Goal: Task Accomplishment & Management: Manage account settings

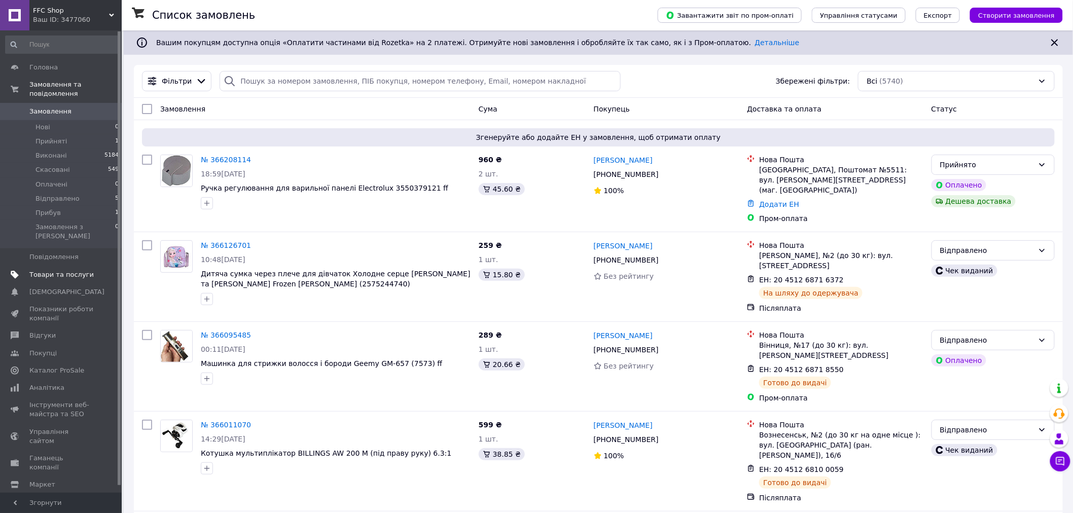
click at [51, 270] on span "Товари та послуги" at bounding box center [61, 274] width 64 height 9
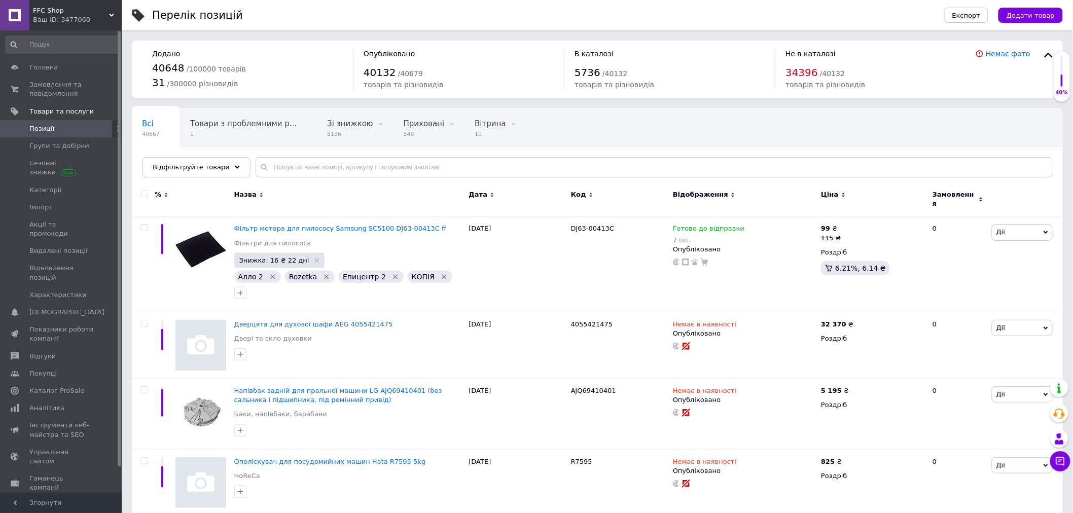
click at [62, 21] on div "Ваш ID: 3477060" at bounding box center [77, 19] width 89 height 9
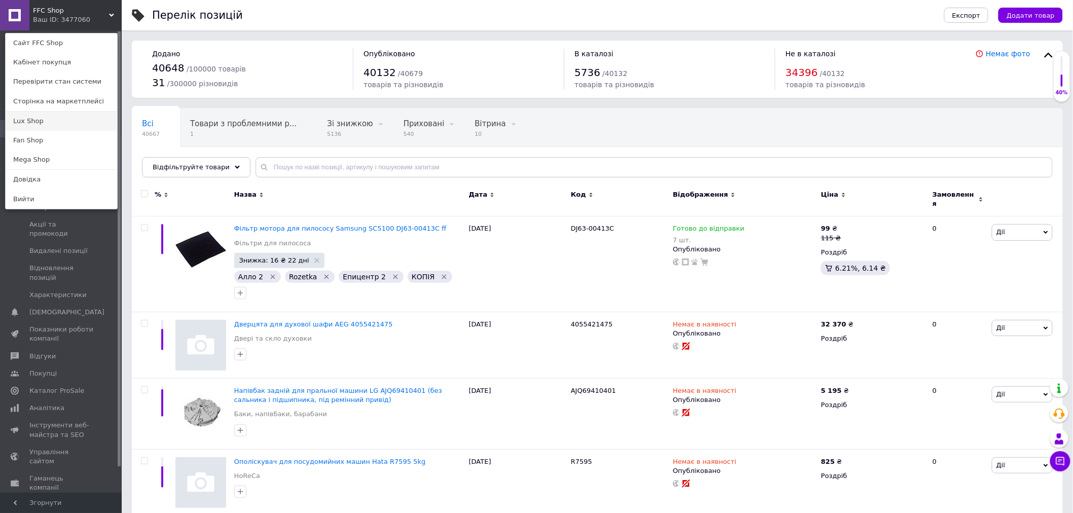
click at [34, 119] on link "Lux Shop" at bounding box center [62, 121] width 112 height 19
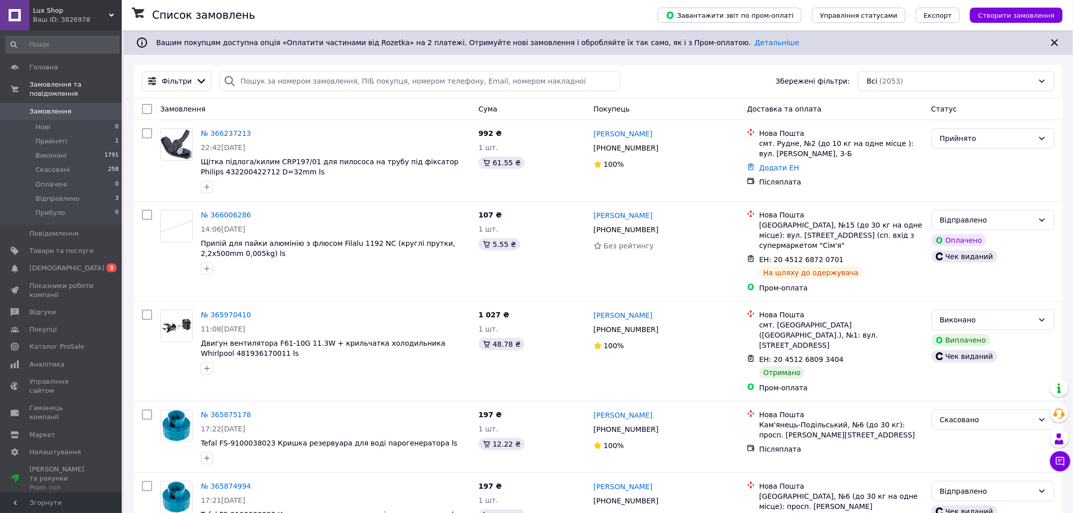
click at [86, 18] on div "Ваш ID: 3826978" at bounding box center [77, 19] width 89 height 9
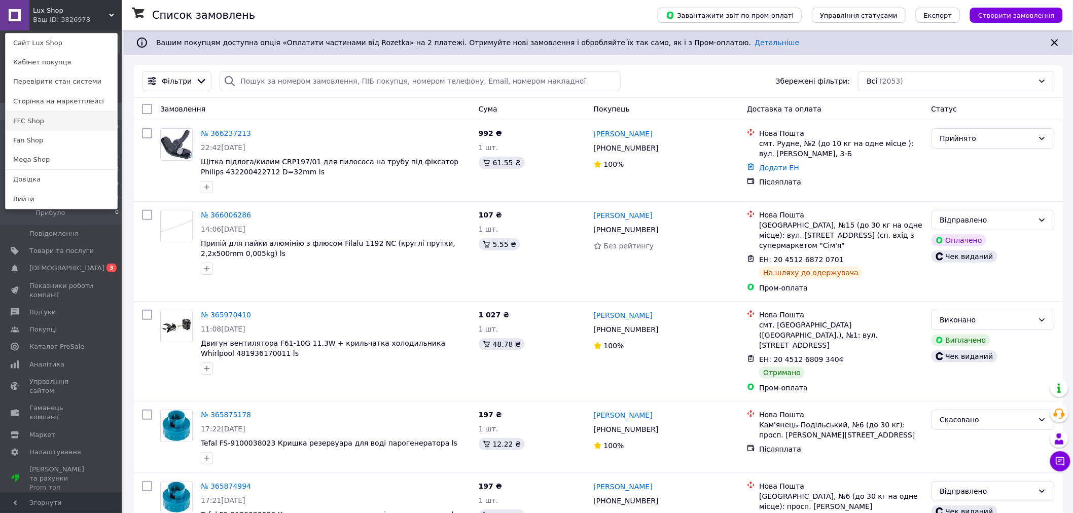
click at [34, 119] on link "FFC Shop" at bounding box center [62, 121] width 112 height 19
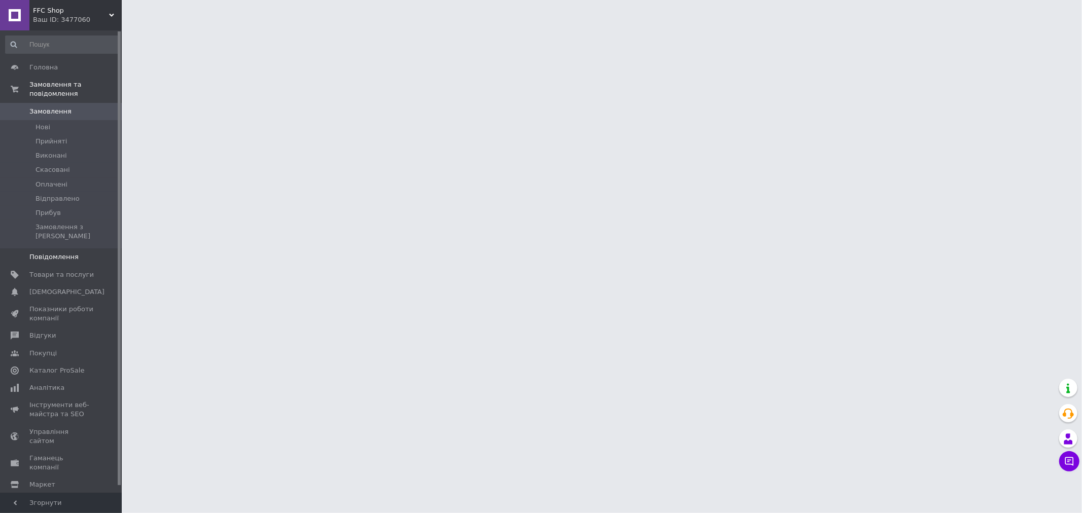
click at [44, 249] on link "Повідомлення 0" at bounding box center [62, 257] width 125 height 17
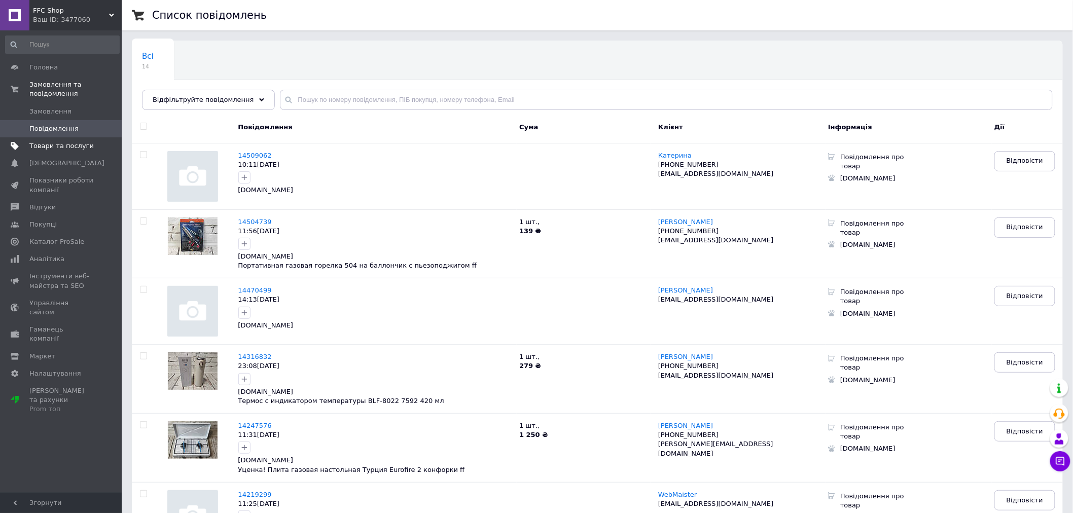
click at [40, 142] on span "Товари та послуги" at bounding box center [61, 146] width 64 height 9
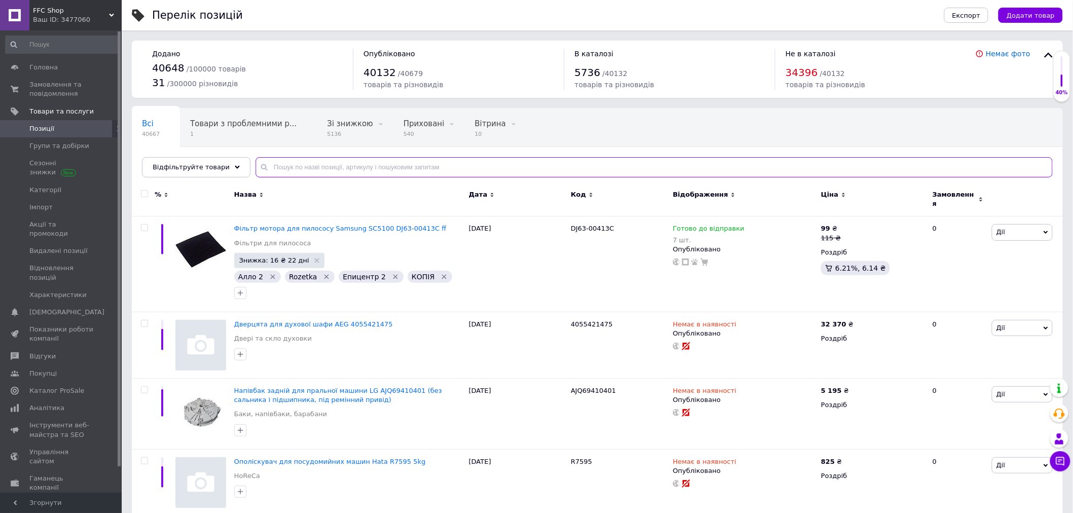
click at [271, 166] on input "text" at bounding box center [654, 167] width 797 height 20
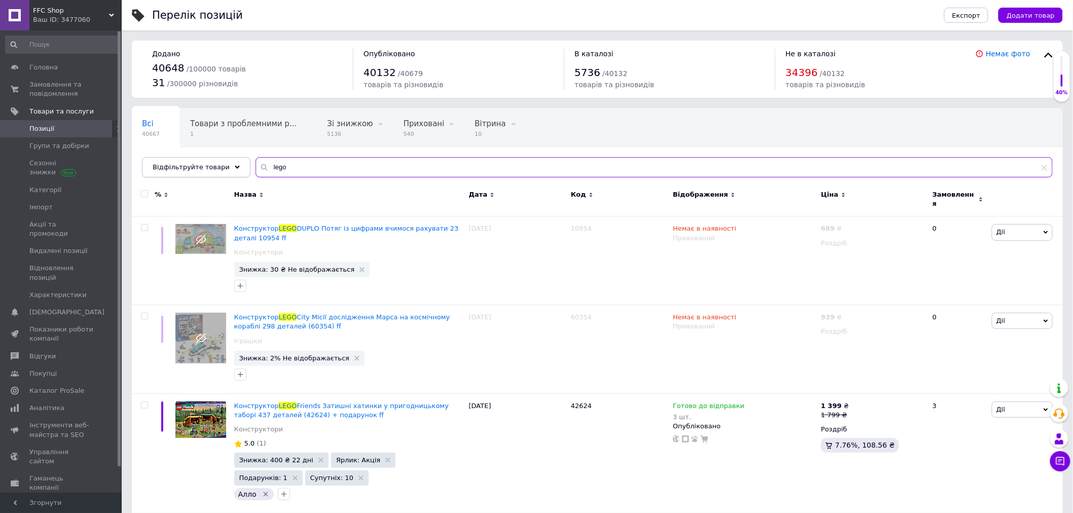
type input "lego"
click at [235, 165] on icon at bounding box center [237, 167] width 5 height 5
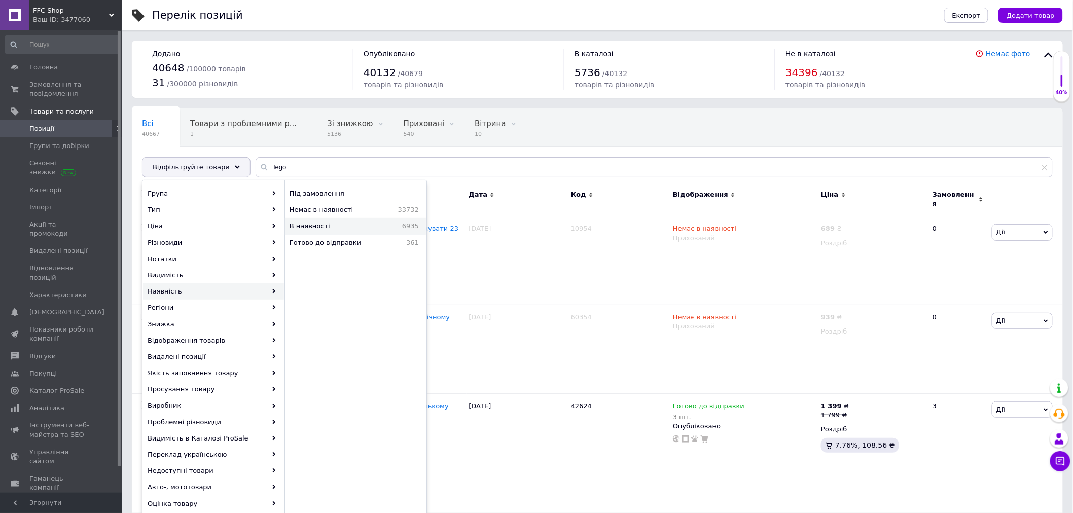
click at [318, 223] on span "В наявності" at bounding box center [332, 226] width 84 height 9
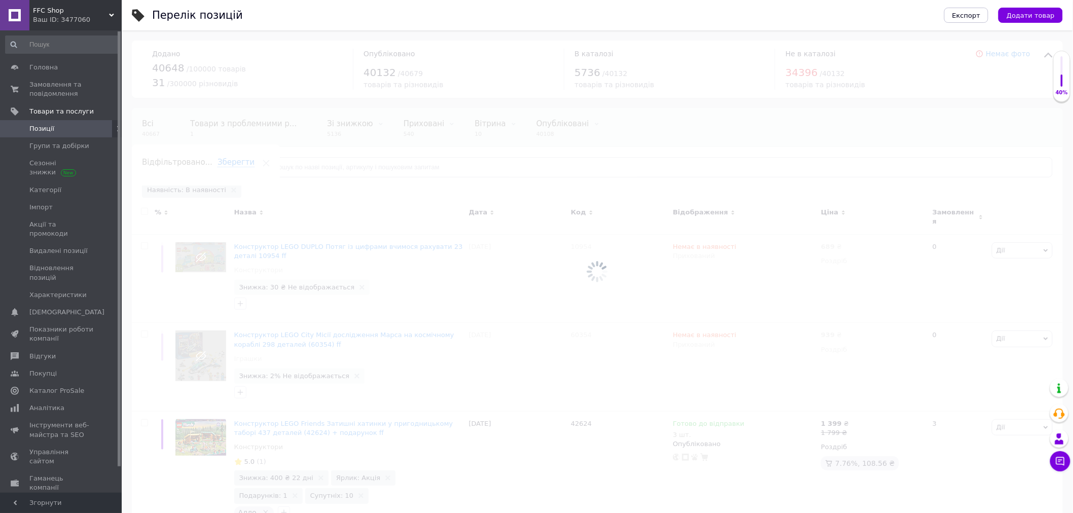
click at [270, 169] on div at bounding box center [598, 271] width 952 height 483
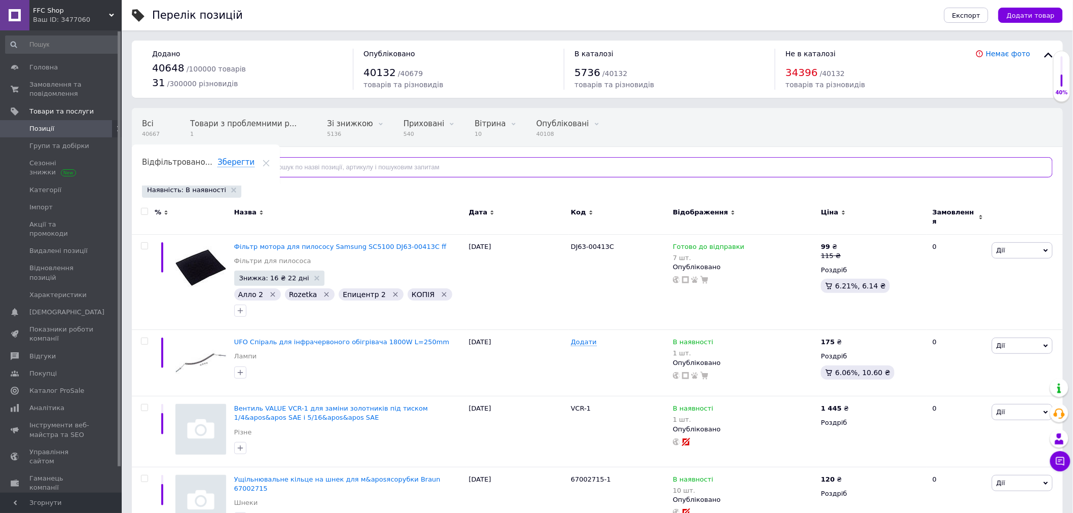
click at [270, 169] on input "text" at bounding box center [654, 167] width 797 height 20
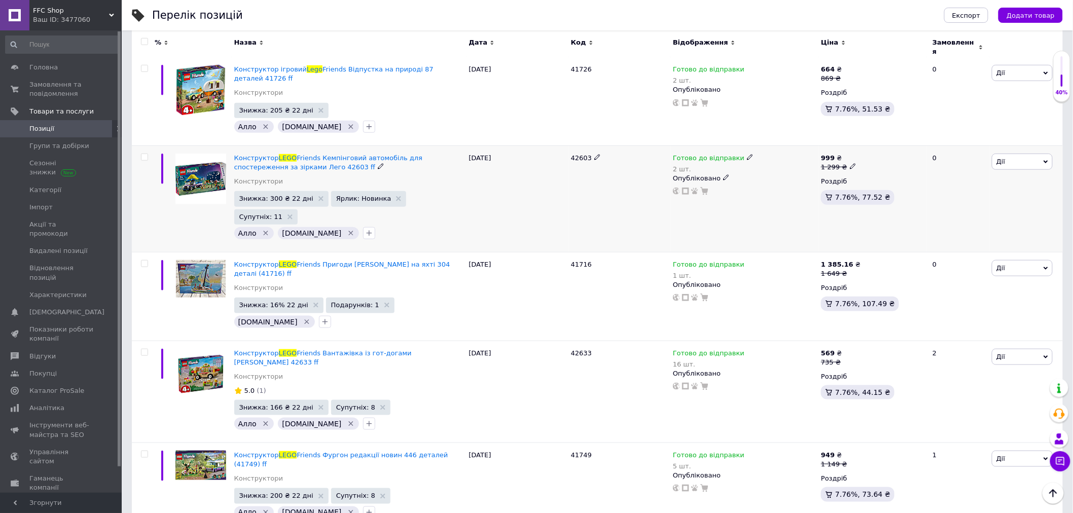
scroll to position [338, 0]
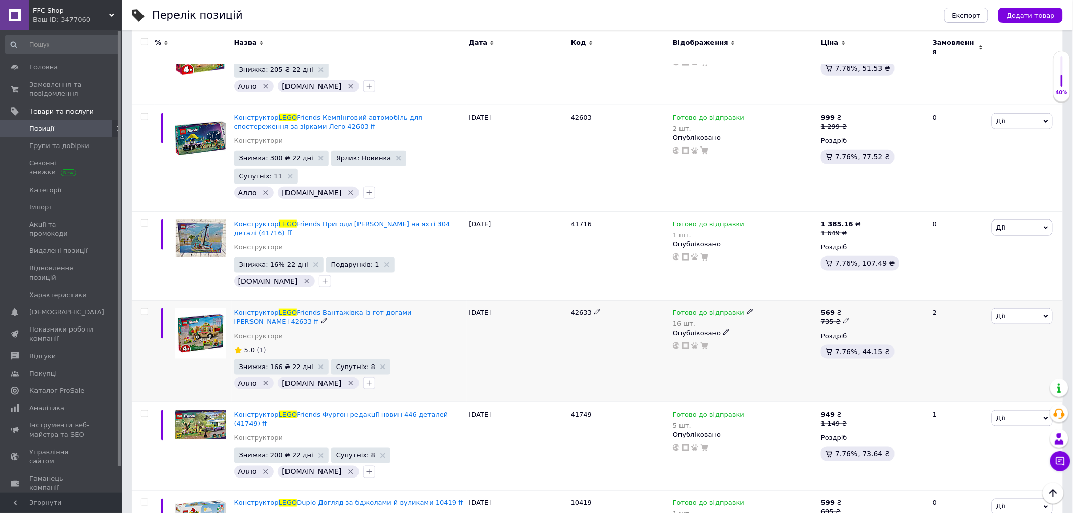
type input "lego"
drag, startPoint x: 232, startPoint y: 271, endPoint x: 439, endPoint y: 271, distance: 206.9
click at [439, 300] on div "Конструктор LEGO Friends Вантажівка із гот-догами LEO KAYA 42633 ff Конструктор…" at bounding box center [349, 351] width 235 height 102
copy span "Конструктор LEGO Friends Вантажівка із гот-догами LEO KAYA 42633"
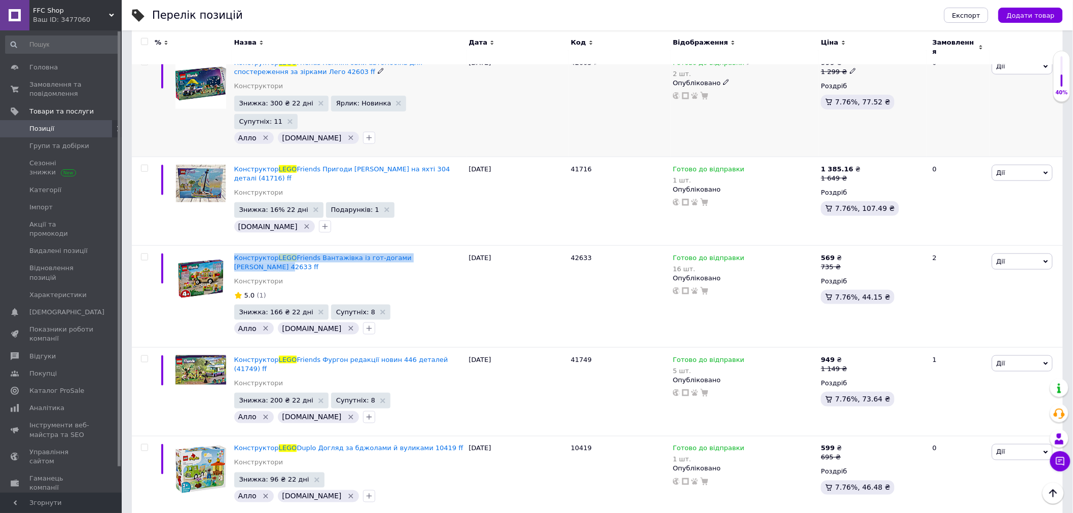
scroll to position [450, 0]
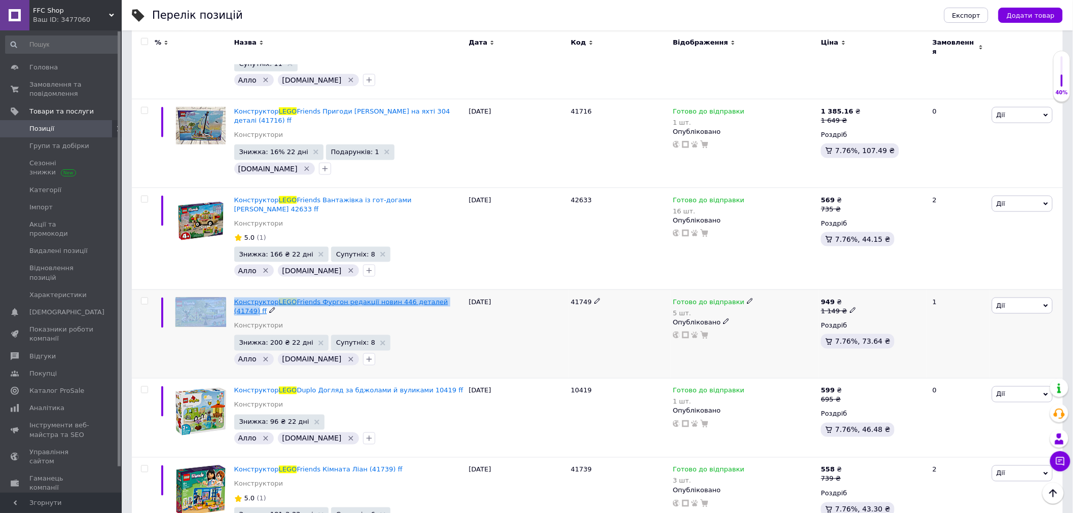
drag, startPoint x: 229, startPoint y: 249, endPoint x: 443, endPoint y: 250, distance: 214.0
click at [443, 290] on div "Конструктор LEGO Friends Фургон редакції новин 446 деталей (41749) ff Конструкт…" at bounding box center [597, 334] width 931 height 89
copy div "Конструктор LEGO Friends Фургон редакції новин 446 деталей (41749"
click at [281, 298] on span "LEGO" at bounding box center [288, 302] width 18 height 8
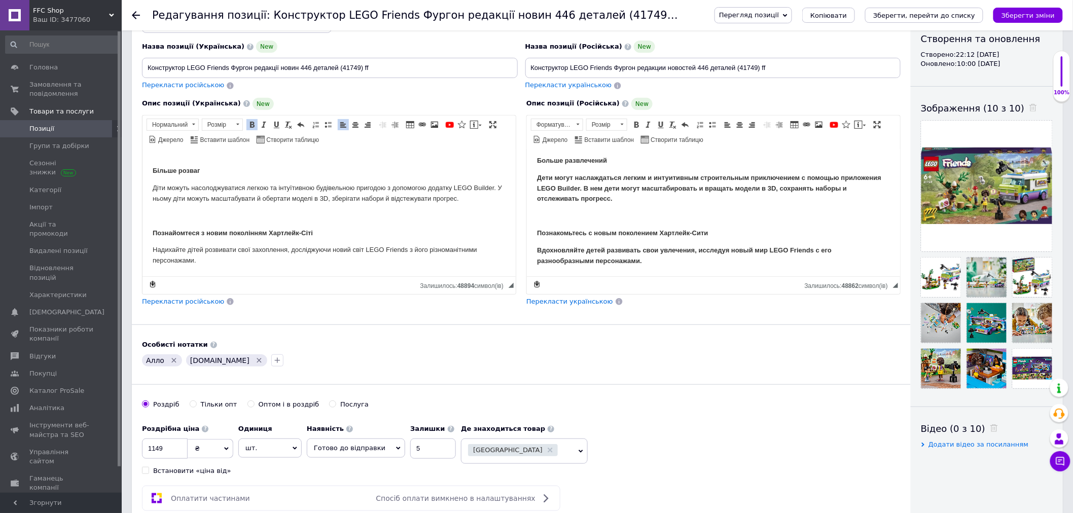
scroll to position [146, 0]
click at [920, 12] on icon "Зберегти, перейти до списку" at bounding box center [924, 16] width 102 height 8
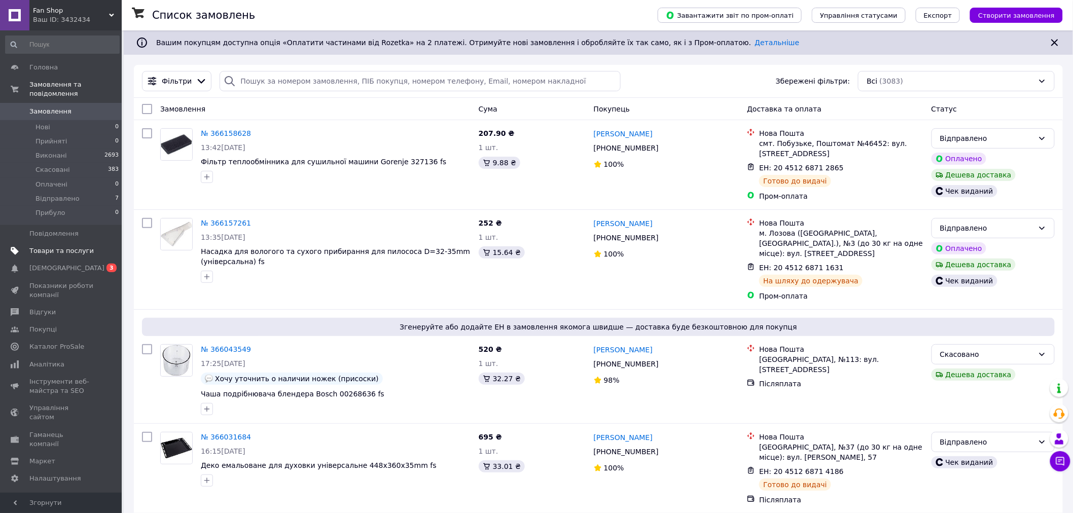
click at [37, 247] on span "Товари та послуги" at bounding box center [61, 251] width 64 height 9
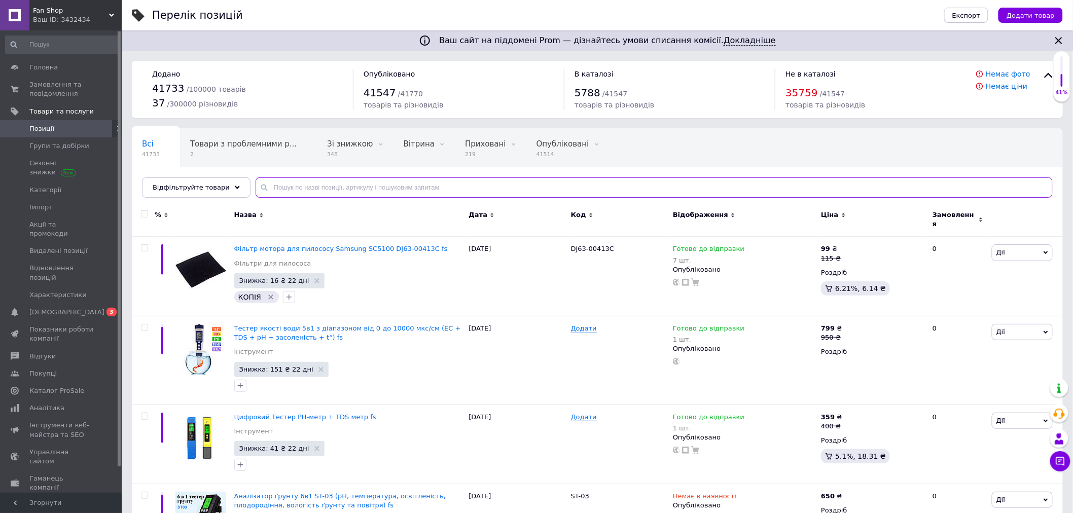
click at [280, 188] on input "text" at bounding box center [654, 188] width 797 height 20
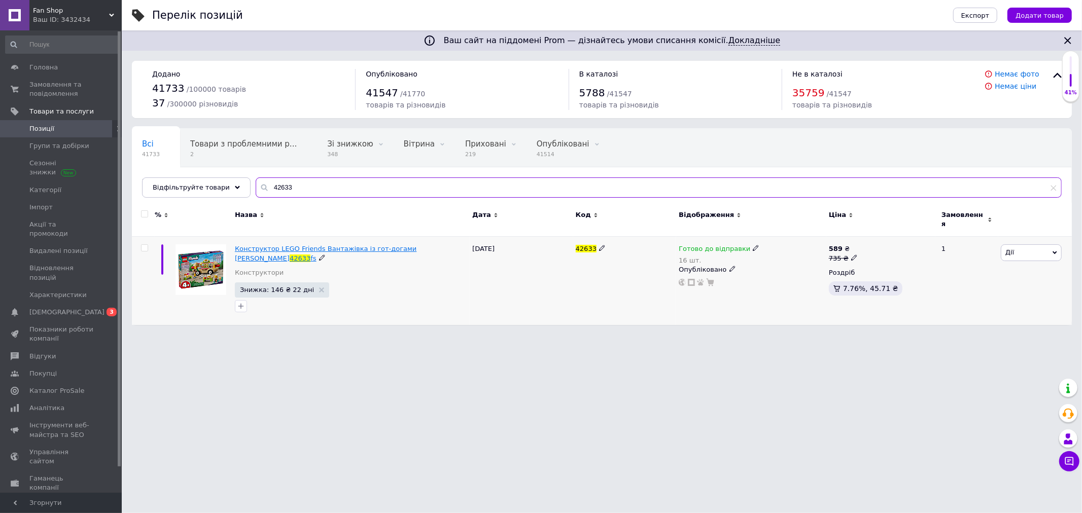
type input "42633"
click at [320, 245] on span "Конструктор LEGO Friends Вантажівка із гот-догами LEO KAYA" at bounding box center [326, 253] width 182 height 17
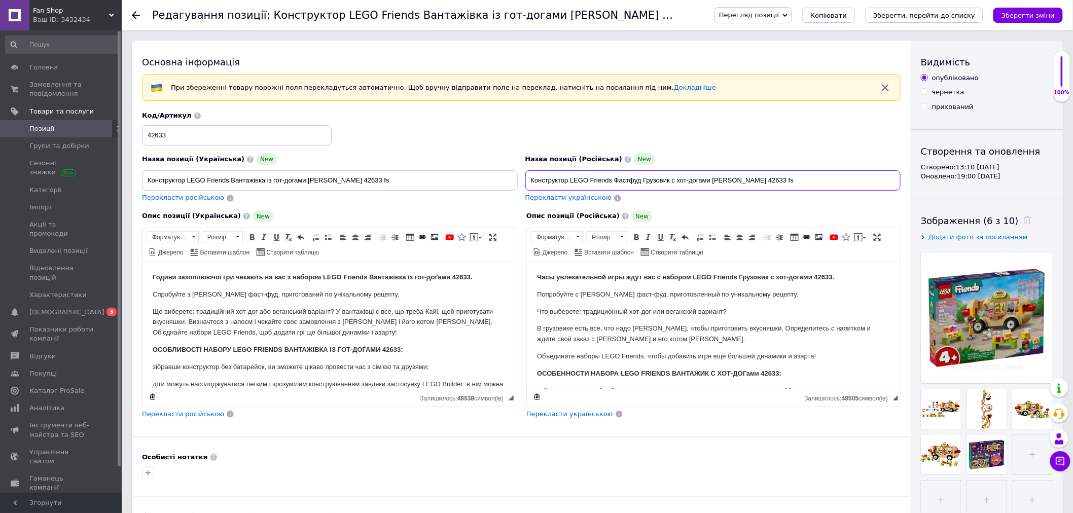
drag, startPoint x: 746, startPoint y: 182, endPoint x: 763, endPoint y: 181, distance: 17.8
click at [763, 181] on input "Конструктор LEGO Friends Фастфуд Грузовик с хот-догами LEO KAYA 42633 fs" at bounding box center [713, 180] width 376 height 20
click at [570, 178] on input "Конструктор LEGO Friends Фастфуд Грузовик с хот-догами LEO KAYA fs" at bounding box center [713, 180] width 376 height 20
paste input "42633"
type input "Конструктор 42633 LEGO Friends Фастфуд Грузовик с хот-догами LEO KAYA fs"
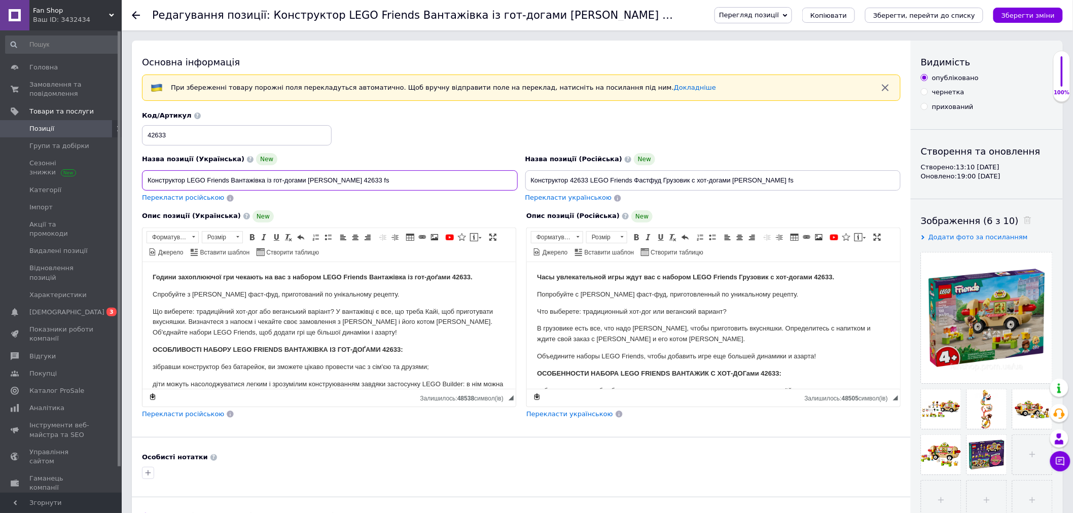
drag, startPoint x: 341, startPoint y: 178, endPoint x: 359, endPoint y: 178, distance: 17.2
click at [359, 178] on input "Конструктор LEGO Friends Вантажівка із гот-догами LEO KAYA 42633 fs" at bounding box center [330, 180] width 376 height 20
click at [186, 176] on input "Конструктор LEGO Friends Вантажівка із гот-догами LEO KAYA fs" at bounding box center [330, 180] width 376 height 20
paste input "42633"
click at [185, 179] on input "Конструктор42633 LEGO Friends Вантажівка із гот-догами LEO KAYA fs" at bounding box center [330, 180] width 376 height 20
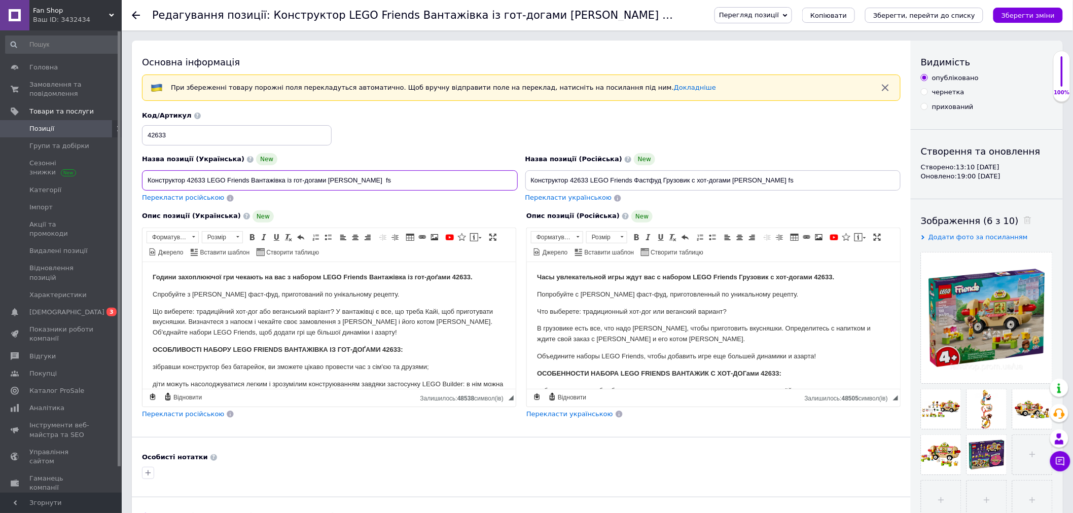
drag, startPoint x: 328, startPoint y: 178, endPoint x: 358, endPoint y: 179, distance: 30.5
click at [358, 179] on input "Конструктор 42633 LEGO Friends Вантажівка із гот-догами LEO KAYA fs" at bounding box center [330, 180] width 376 height 20
click at [249, 181] on input "Конструктор 42633 LEGO Friends Вантажівка із гот-догами fs" at bounding box center [330, 180] width 376 height 20
paste input "LEO KAYA"
click at [366, 176] on input "Конструктор 42633 LEGO Friends LEO KAYA Вантажівка із гот-догами fs" at bounding box center [330, 180] width 376 height 20
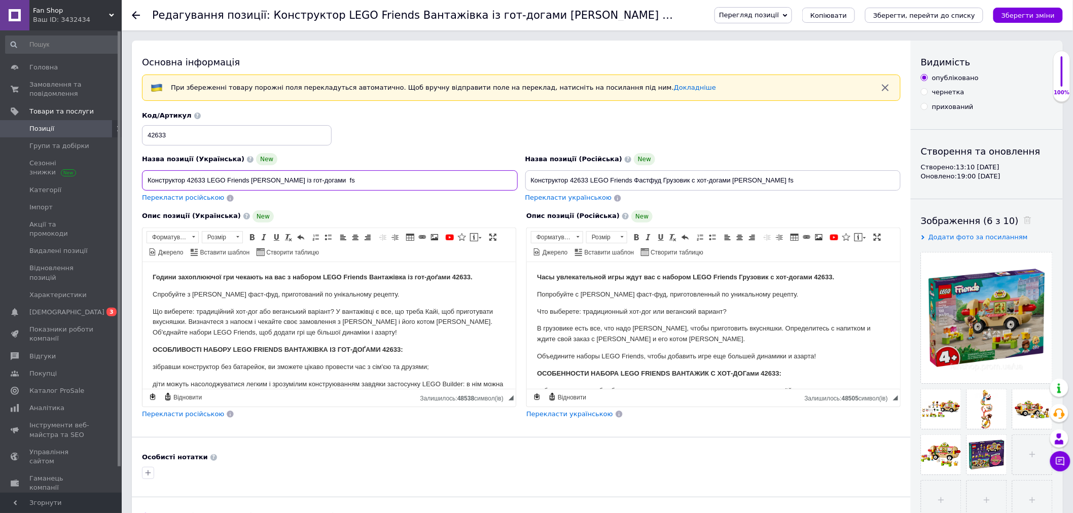
type input "Конструктор 42633 LEGO Friends LEO KAYA Вантажівка із гот-догами fs"
drag, startPoint x: 733, startPoint y: 178, endPoint x: 794, endPoint y: 184, distance: 61.2
click at [794, 184] on input "Конструктор 42633 LEGO Friends Фастфуд Грузовик с хот-догами LEO KAYA fs" at bounding box center [713, 180] width 376 height 20
click at [784, 183] on input "Конструктор 42633 LEGO Friends Фастфуд Грузовик с хот-догами LEO KAYA fs" at bounding box center [713, 180] width 376 height 20
drag, startPoint x: 733, startPoint y: 180, endPoint x: 765, endPoint y: 180, distance: 31.4
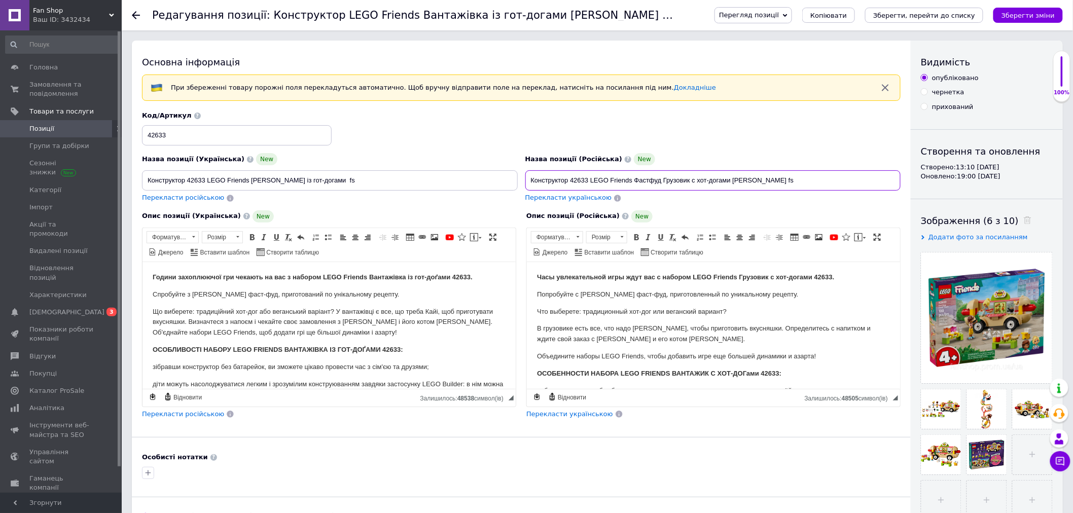
click at [765, 180] on input "Конструктор 42633 LEGO Friends Фастфуд Грузовик с хот-догами LEO KAYA fs" at bounding box center [713, 180] width 376 height 20
click at [631, 176] on input "Конструктор 42633 LEGO Friends Фастфуд Грузовик с хот-догами fs" at bounding box center [713, 180] width 376 height 20
paste input "LEO KAYA"
click at [794, 183] on input "Конструктор 42633 LEGO Friends LEO KAYA Фастфуд Грузовик с хот-догами fs" at bounding box center [713, 180] width 376 height 20
type input "Конструктор 42633 LEGO Friends LEO KAYA Фастфуд Грузовик с хот-догами fs"
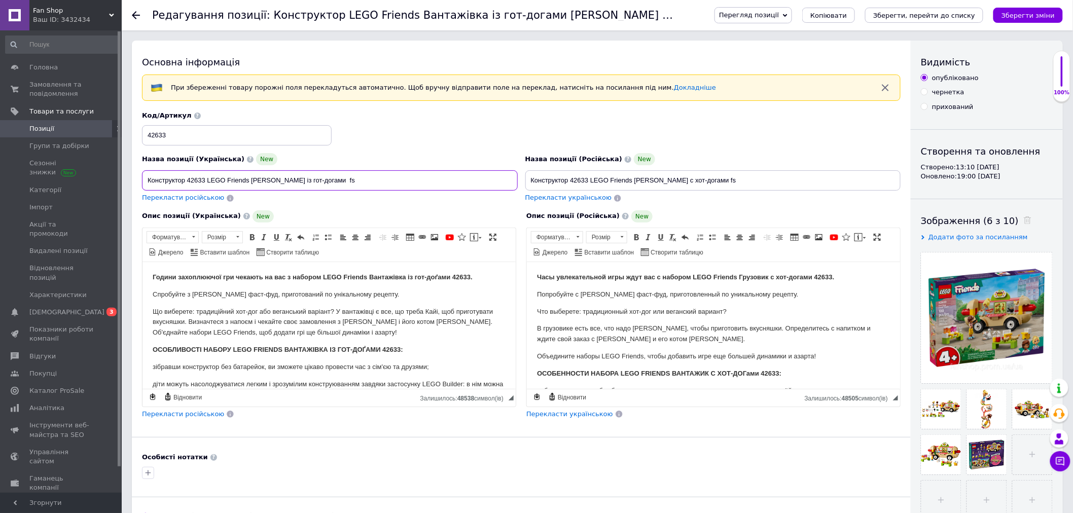
click at [326, 182] on input "Конструктор 42633 LEGO Friends LEO KAYA Вантажівка із гот-догами fs" at bounding box center [330, 180] width 376 height 20
type input "Конструктор 42633 LEGO Friends LEO KAYA Вантажівка із хот-догами fs"
click at [1016, 21] on button "Зберегти зміни" at bounding box center [1028, 15] width 69 height 15
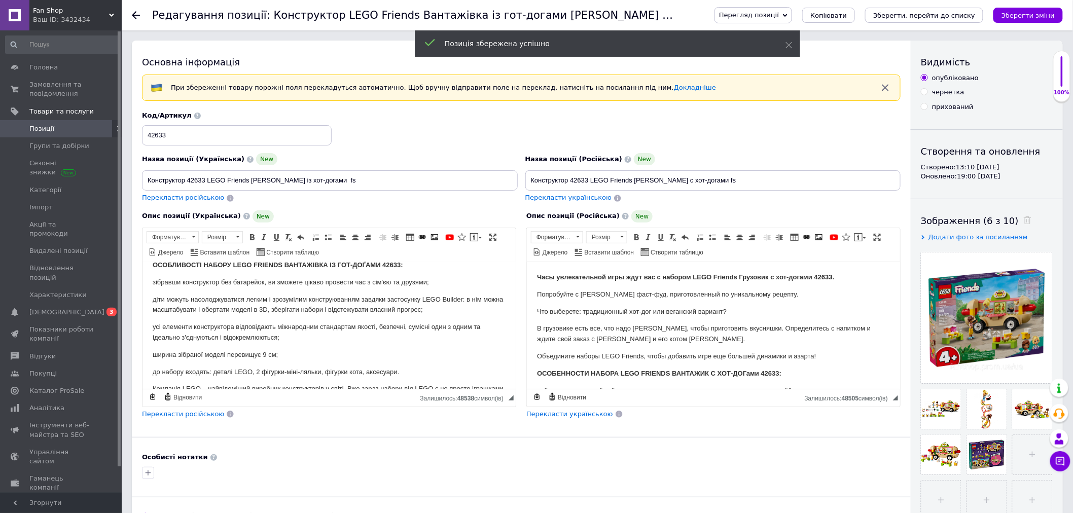
scroll to position [113, 0]
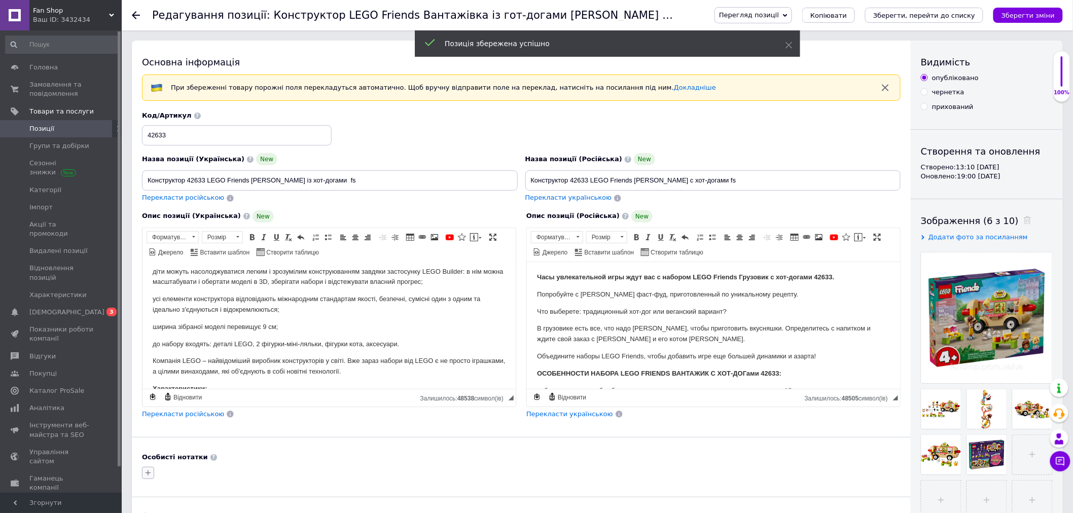
click at [148, 474] on icon "button" at bounding box center [149, 473] width 6 height 6
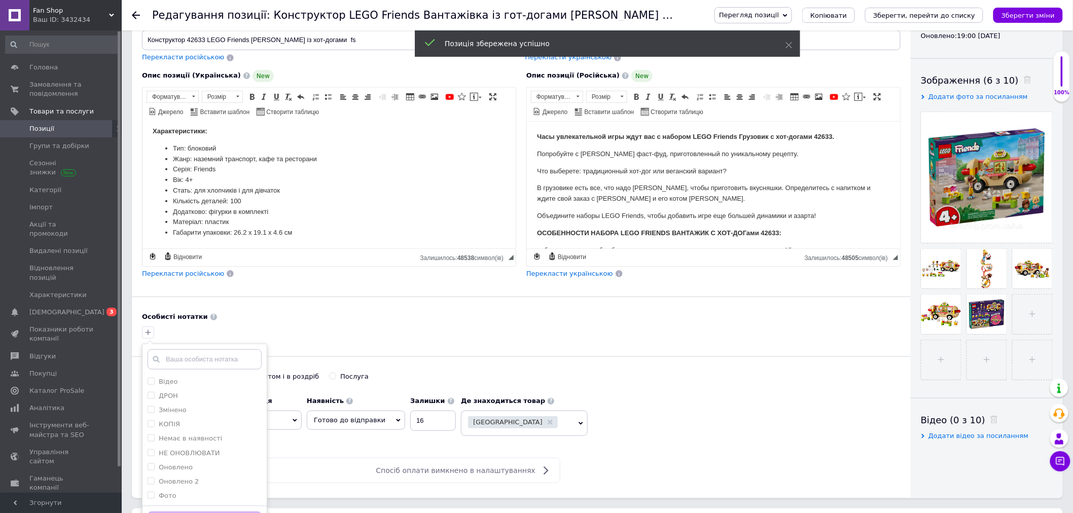
scroll to position [225, 0]
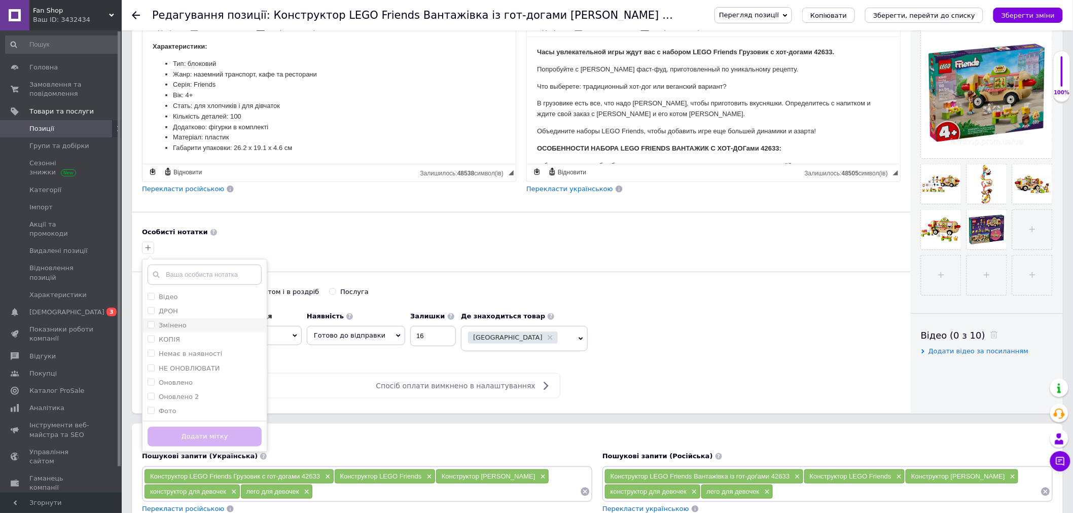
click at [175, 325] on label "Змінено" at bounding box center [173, 326] width 28 height 8
checkbox input "true"
click at [210, 435] on button "Додати мітку" at bounding box center [205, 437] width 114 height 20
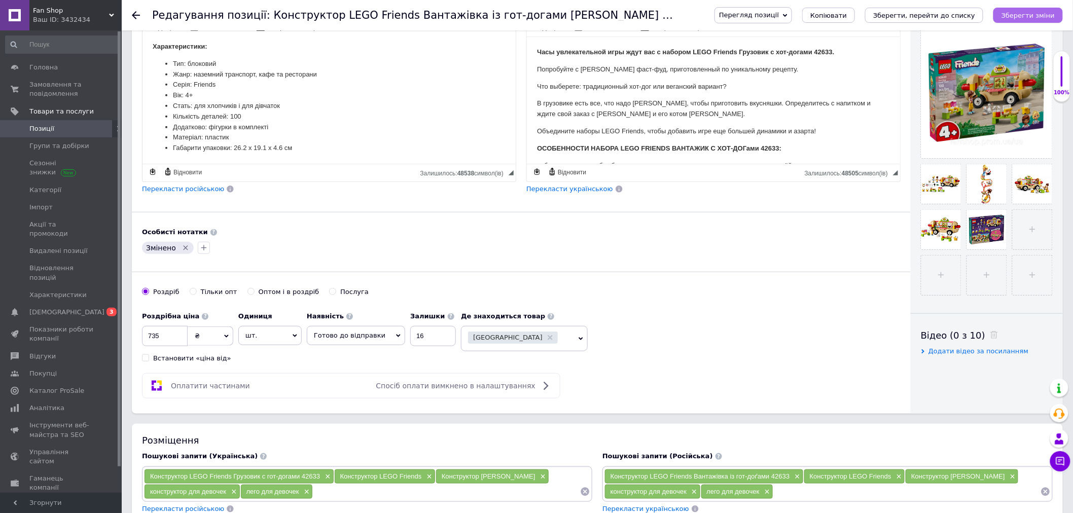
click at [1035, 13] on icon "Зберегти зміни" at bounding box center [1028, 16] width 53 height 8
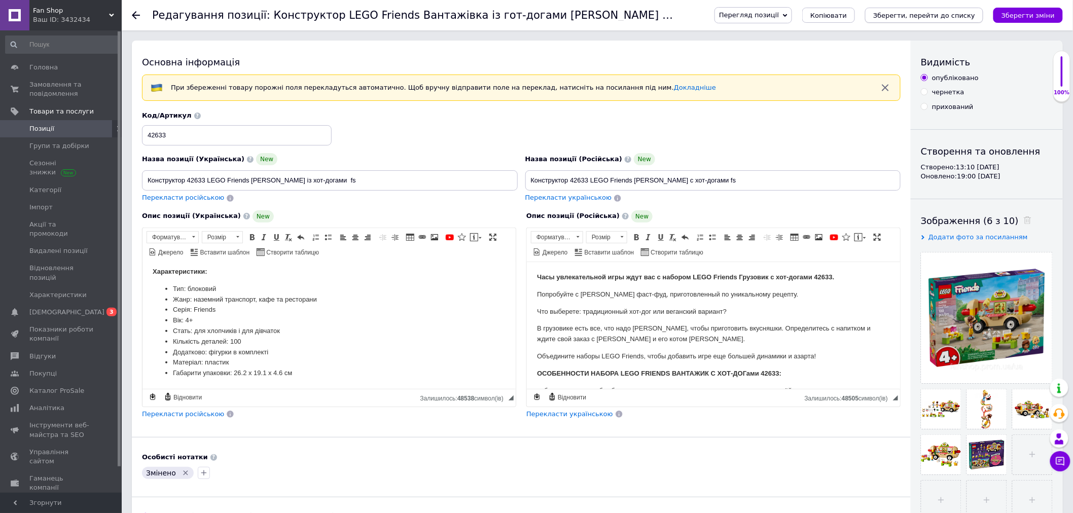
click at [923, 20] on button "Зберегти, перейти до списку" at bounding box center [924, 15] width 118 height 15
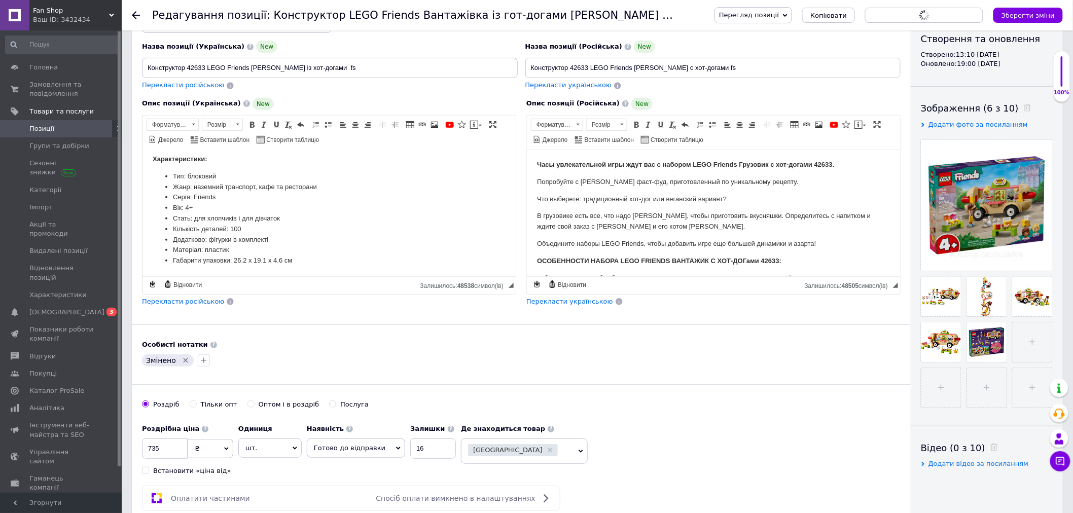
scroll to position [204, 0]
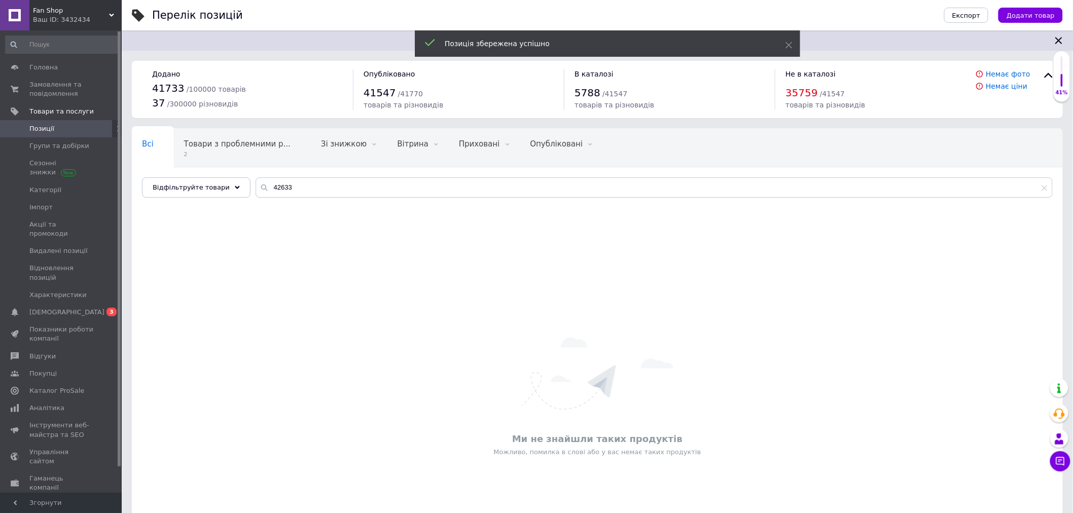
click at [115, 20] on div "Ваш ID: 3432434" at bounding box center [77, 19] width 89 height 9
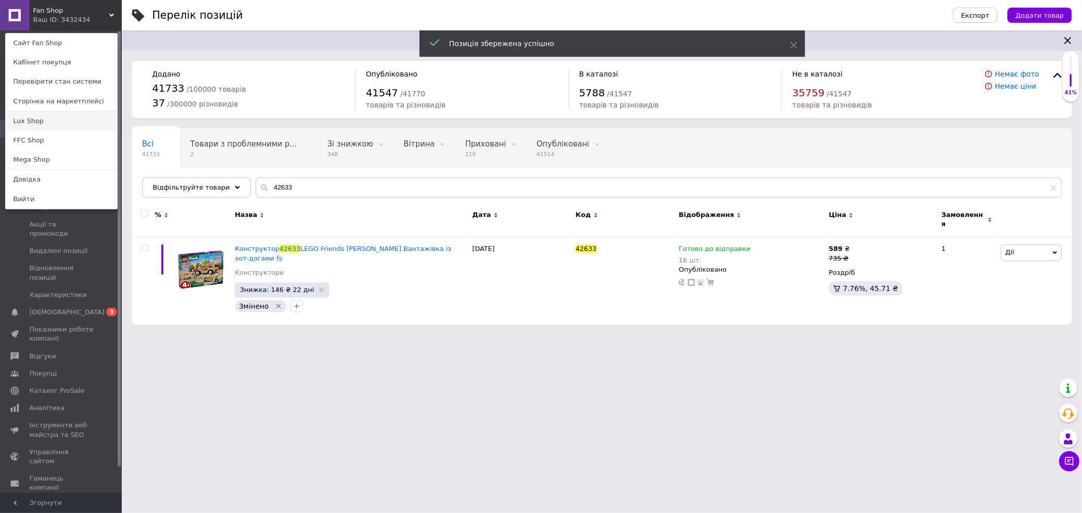
click at [44, 119] on link "Lux Shop" at bounding box center [62, 121] width 112 height 19
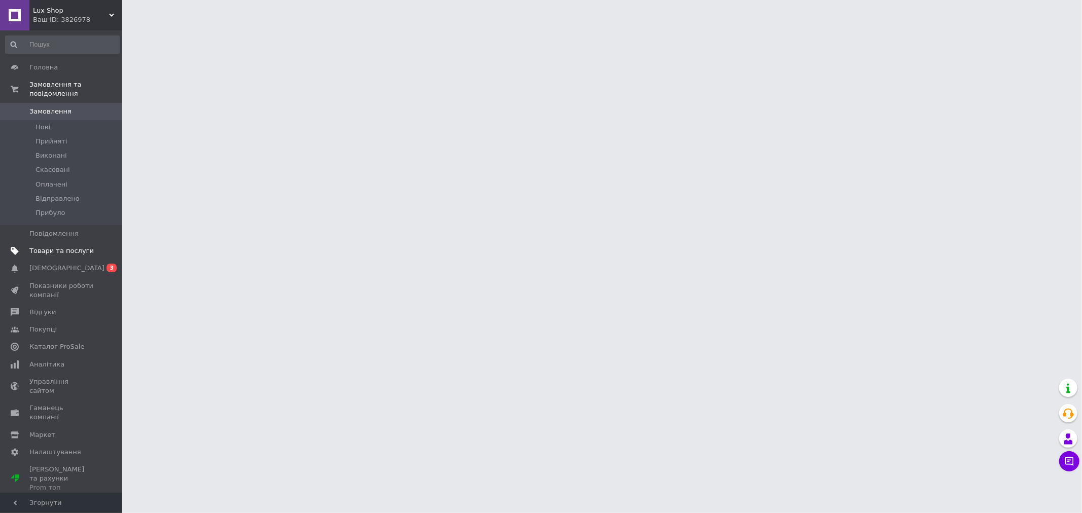
click at [49, 247] on span "Товари та послуги" at bounding box center [61, 251] width 64 height 9
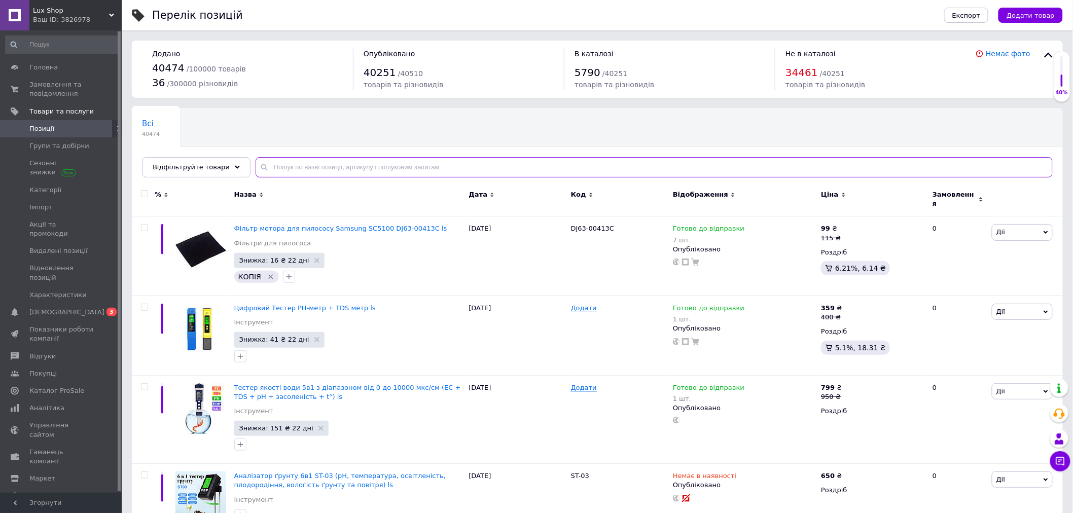
click at [278, 169] on input "text" at bounding box center [654, 167] width 797 height 20
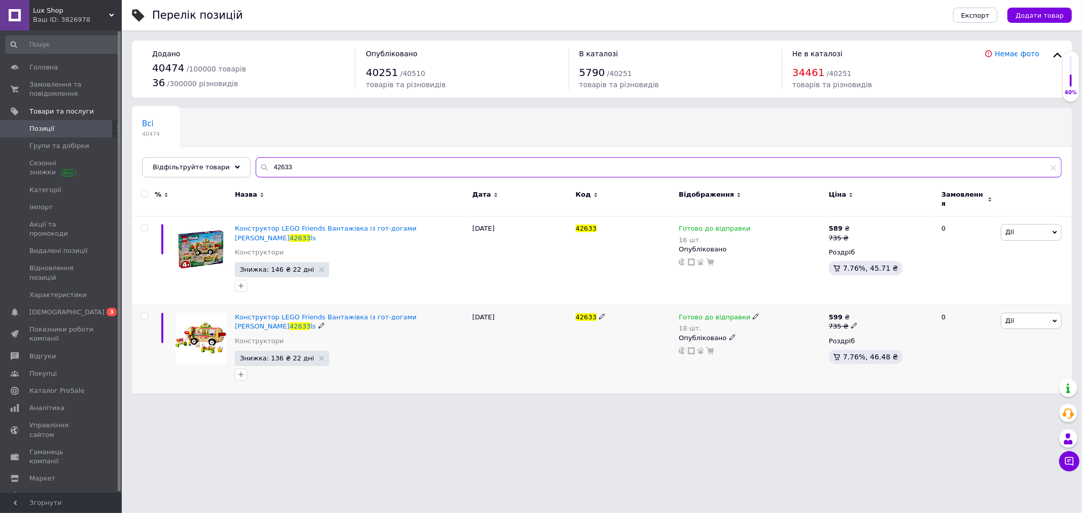
type input "42633"
click at [1041, 313] on span "Дії" at bounding box center [1031, 321] width 61 height 16
click at [242, 282] on icon "button" at bounding box center [241, 286] width 8 height 8
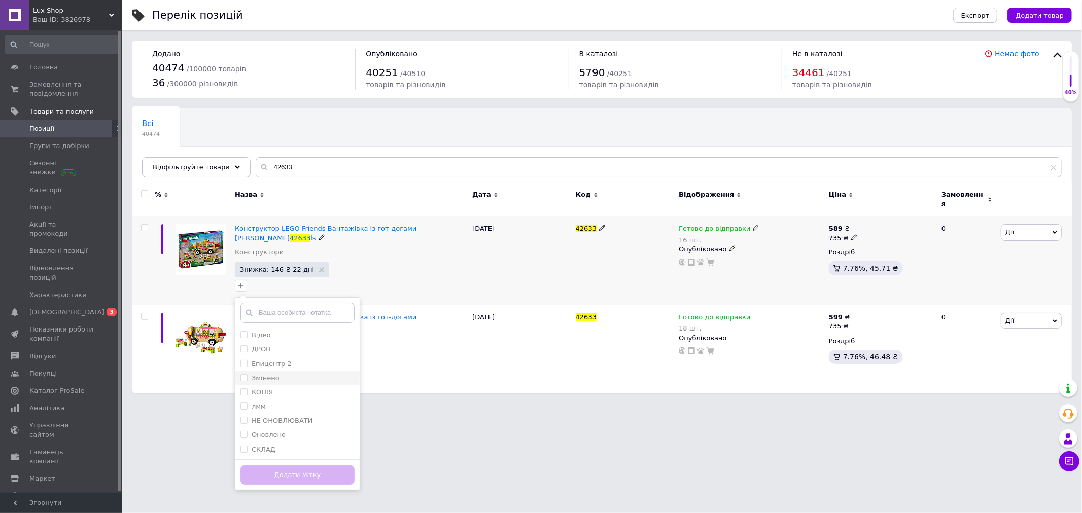
click at [252, 374] on label "Змінено" at bounding box center [266, 378] width 28 height 8
checkbox input "true"
click at [292, 466] on button "Додати мітку" at bounding box center [297, 476] width 114 height 20
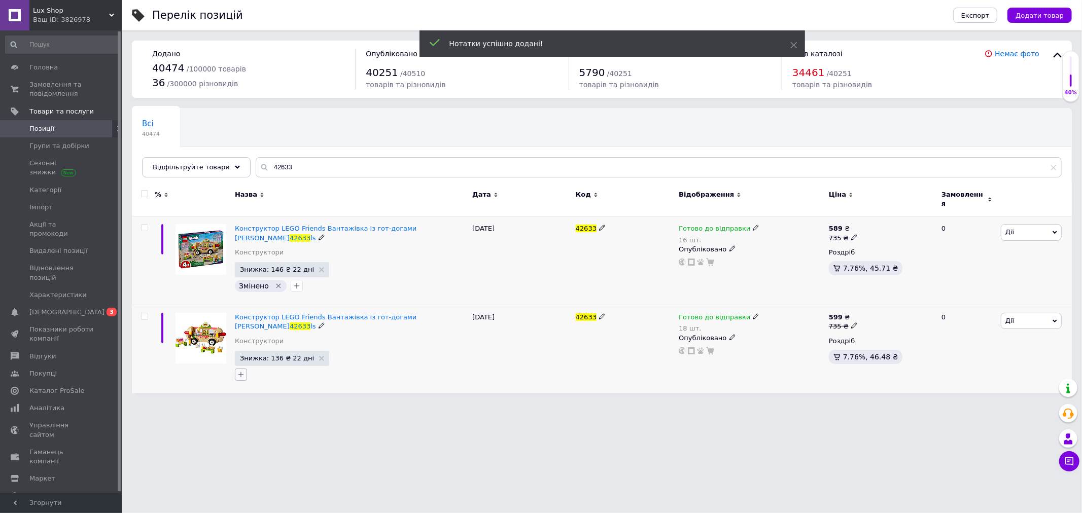
click at [240, 371] on icon "button" at bounding box center [241, 375] width 8 height 8
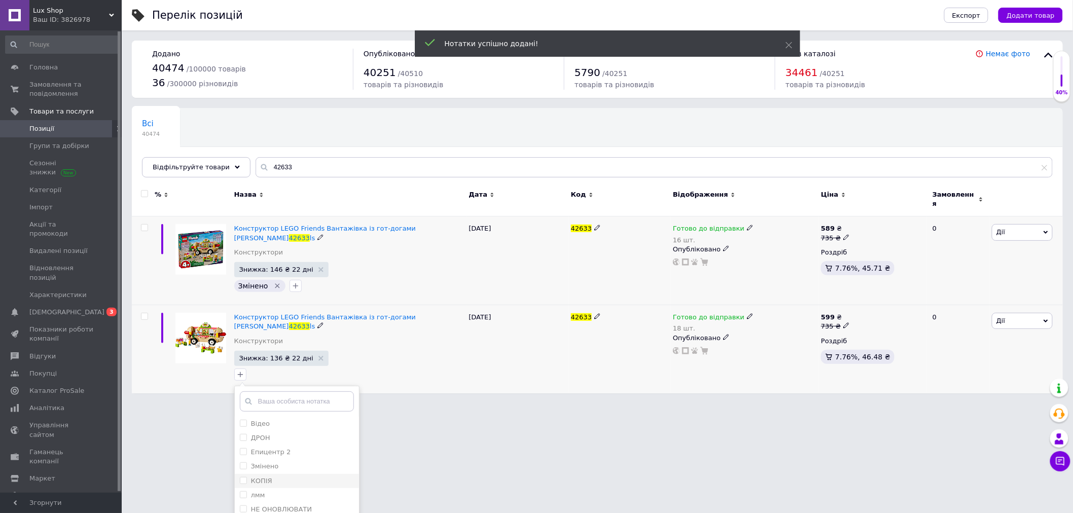
click at [250, 474] on li "КОПІЯ" at bounding box center [297, 481] width 124 height 14
click at [242, 477] on input "КОПІЯ" at bounding box center [243, 480] width 7 height 7
checkbox input "false"
click at [242, 463] on input "Змінено" at bounding box center [243, 466] width 7 height 7
checkbox input "true"
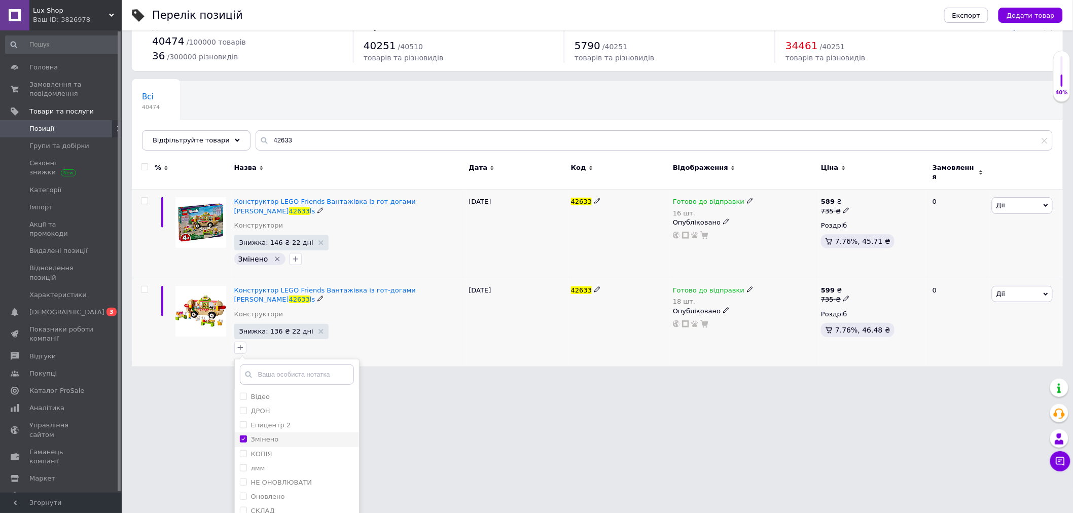
scroll to position [42, 0]
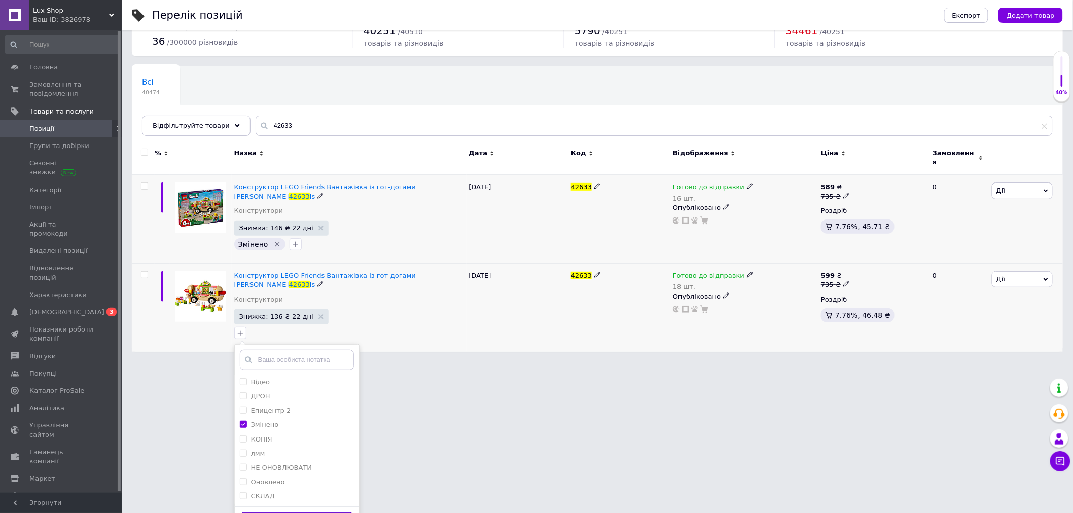
click at [311, 513] on button "Додати мітку" at bounding box center [297, 523] width 114 height 20
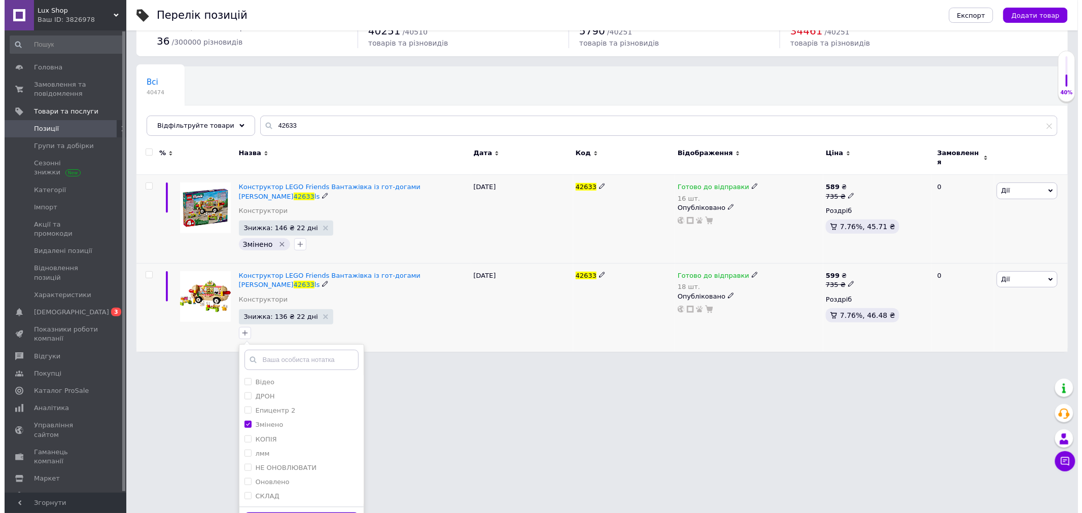
scroll to position [0, 0]
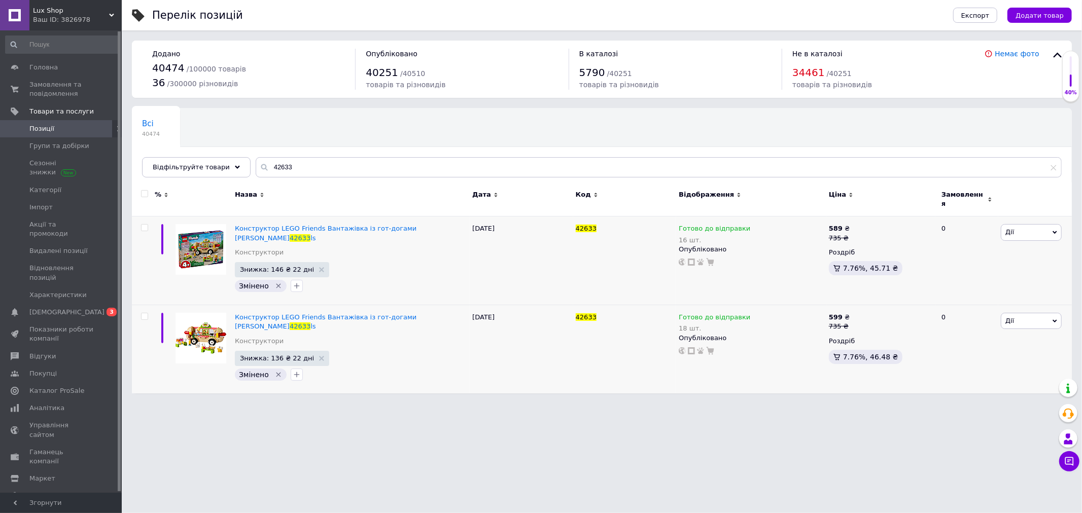
click at [93, 12] on span "Lux Shop" at bounding box center [71, 10] width 76 height 9
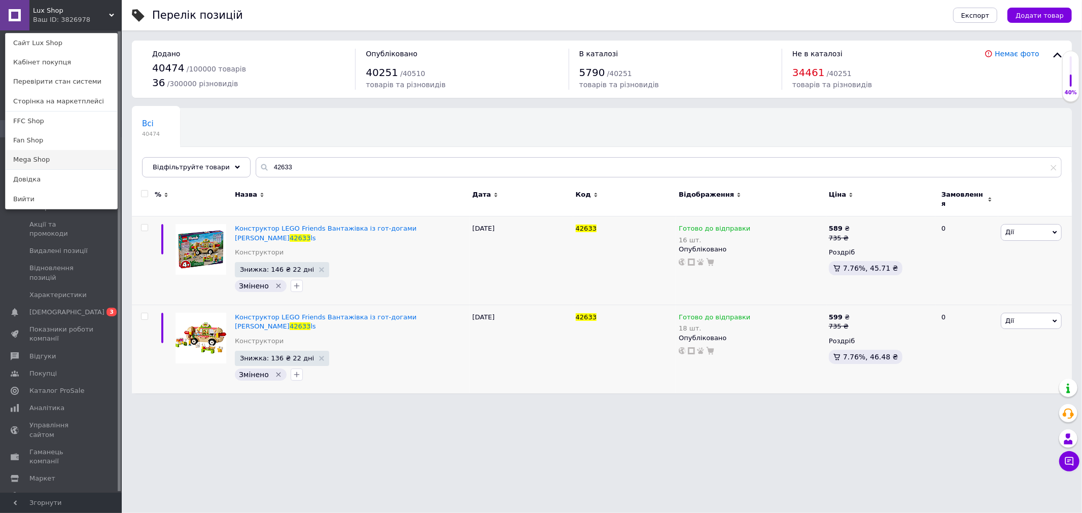
click at [41, 158] on link "Mega Shop" at bounding box center [62, 159] width 112 height 19
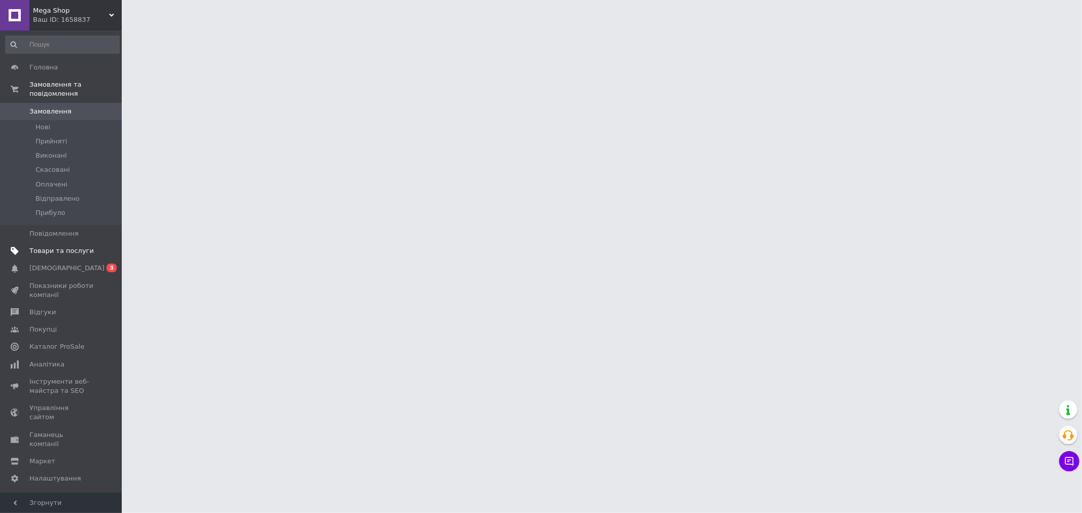
click at [36, 247] on span "Товари та послуги" at bounding box center [61, 251] width 64 height 9
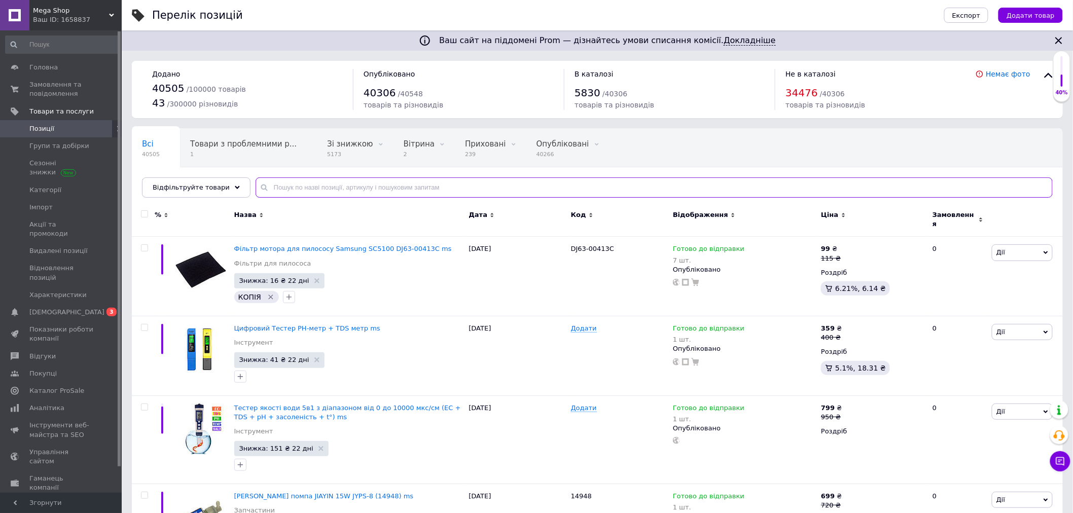
click at [277, 184] on input "text" at bounding box center [654, 188] width 797 height 20
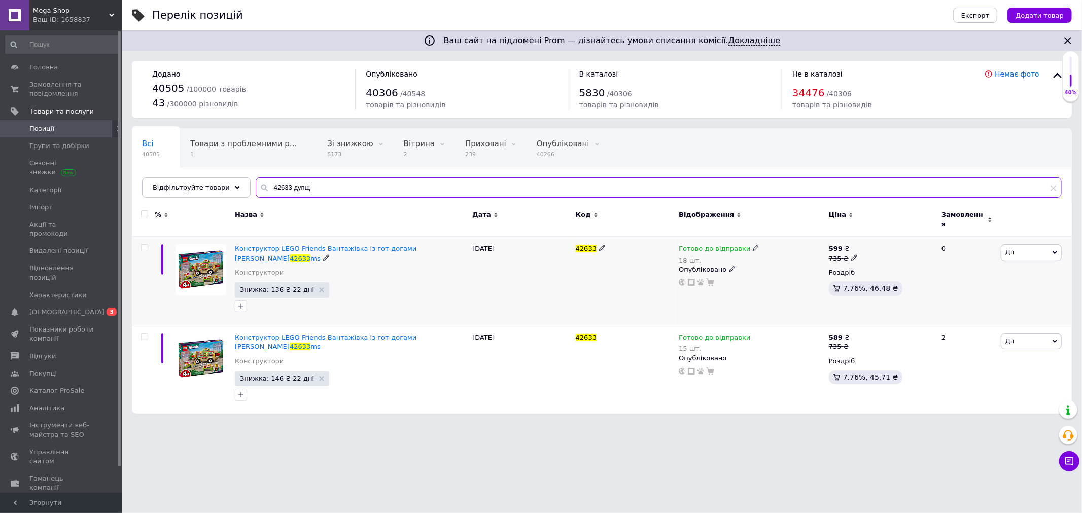
type input "42633 дупщ"
click at [275, 287] on span "Знижка: 136 ₴ 22 дні" at bounding box center [277, 290] width 74 height 7
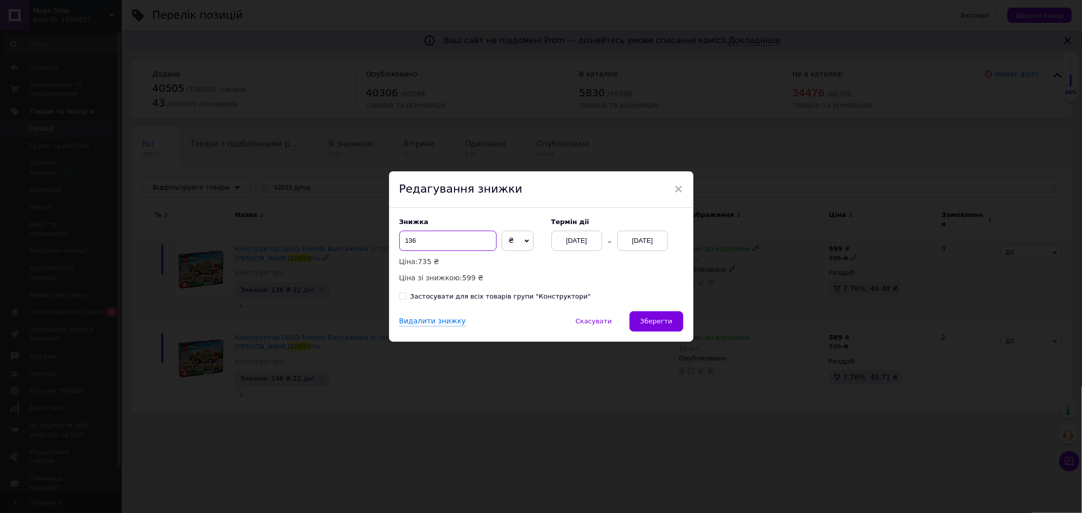
click at [411, 237] on input "136" at bounding box center [447, 241] width 97 height 20
type input "146"
click at [660, 322] on span "Зберегти" at bounding box center [656, 322] width 32 height 8
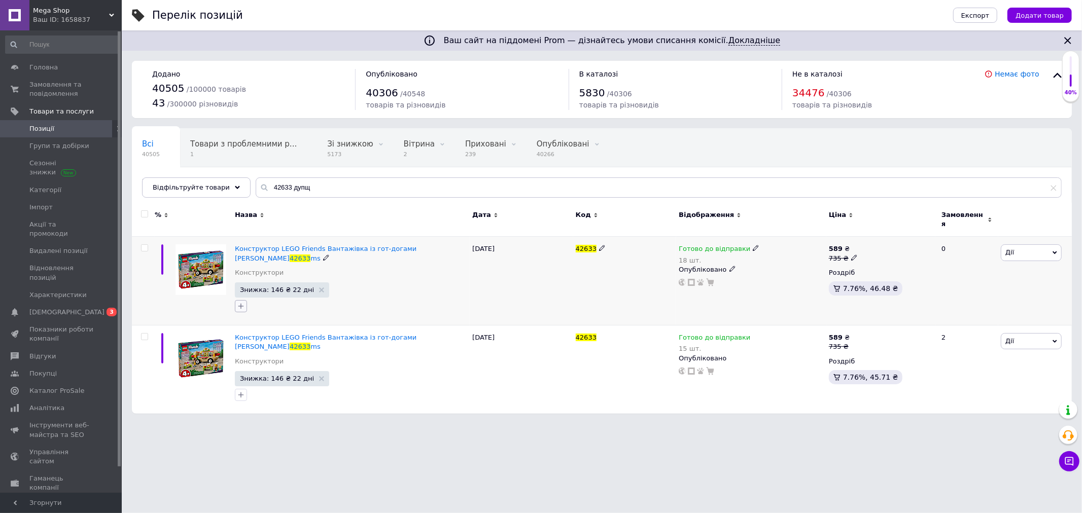
click at [241, 300] on button "button" at bounding box center [241, 306] width 12 height 12
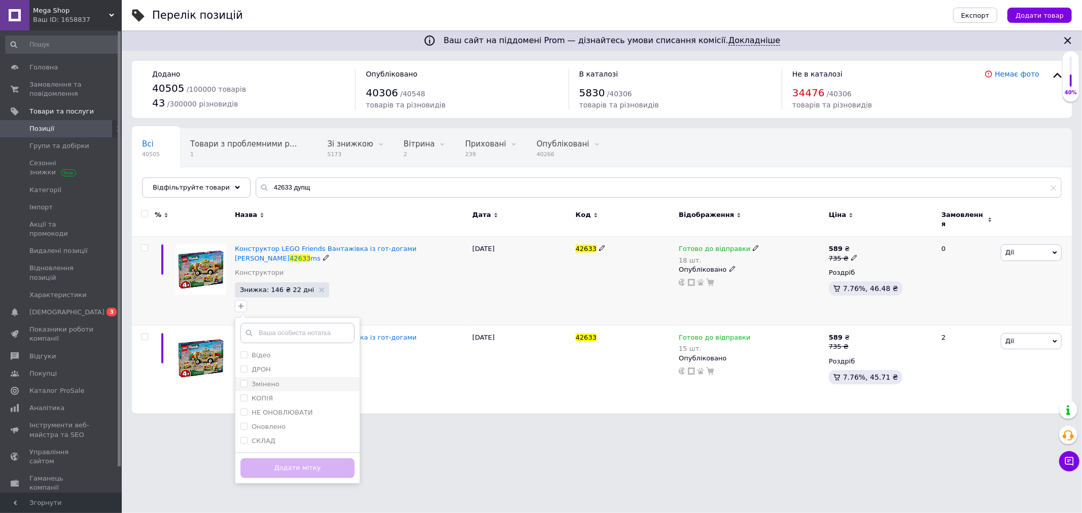
click at [262, 380] on label "Змінено" at bounding box center [266, 384] width 28 height 8
checkbox input "true"
click at [267, 452] on div "Додати мітку" at bounding box center [297, 467] width 124 height 31
click at [269, 459] on button "Додати мітку" at bounding box center [297, 469] width 114 height 20
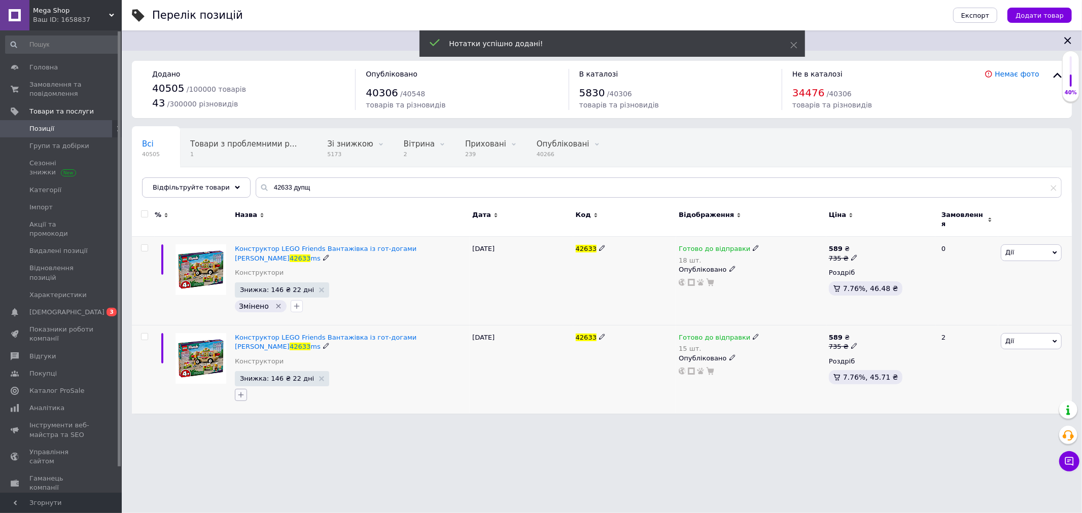
click at [241, 391] on icon "button" at bounding box center [241, 395] width 8 height 8
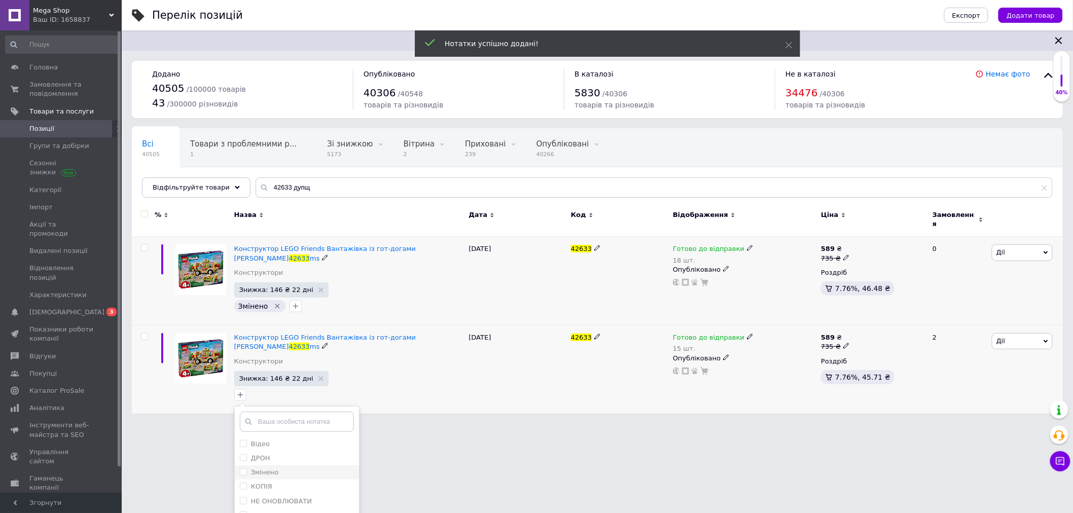
click at [260, 469] on label "Змінено" at bounding box center [265, 473] width 28 height 8
checkbox input "true"
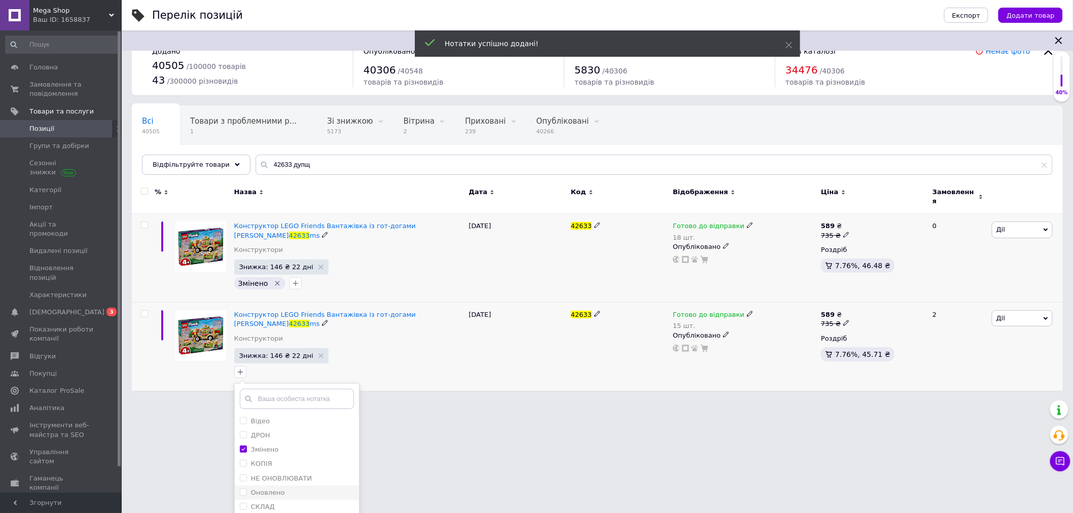
scroll to position [34, 0]
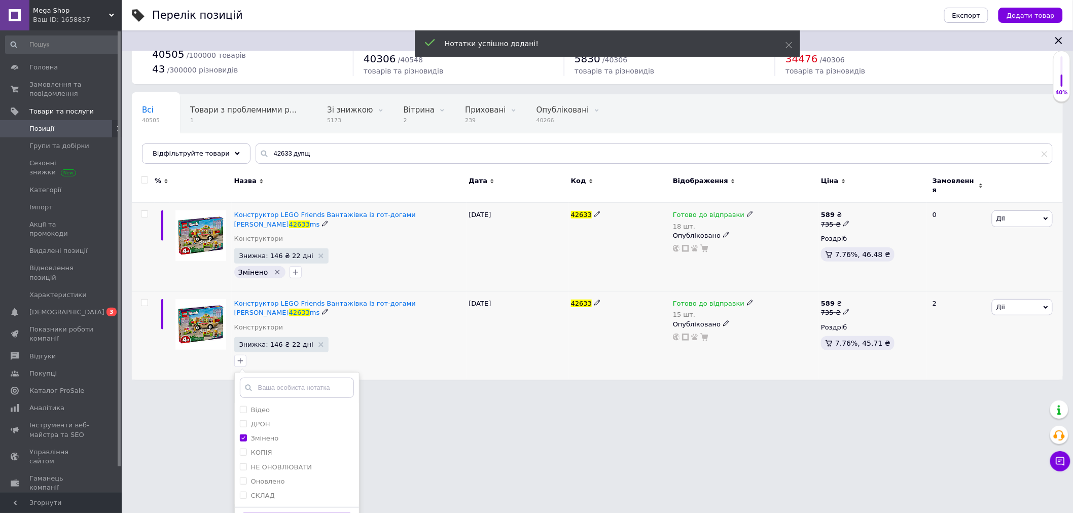
click at [282, 513] on button "Додати мітку" at bounding box center [297, 523] width 114 height 20
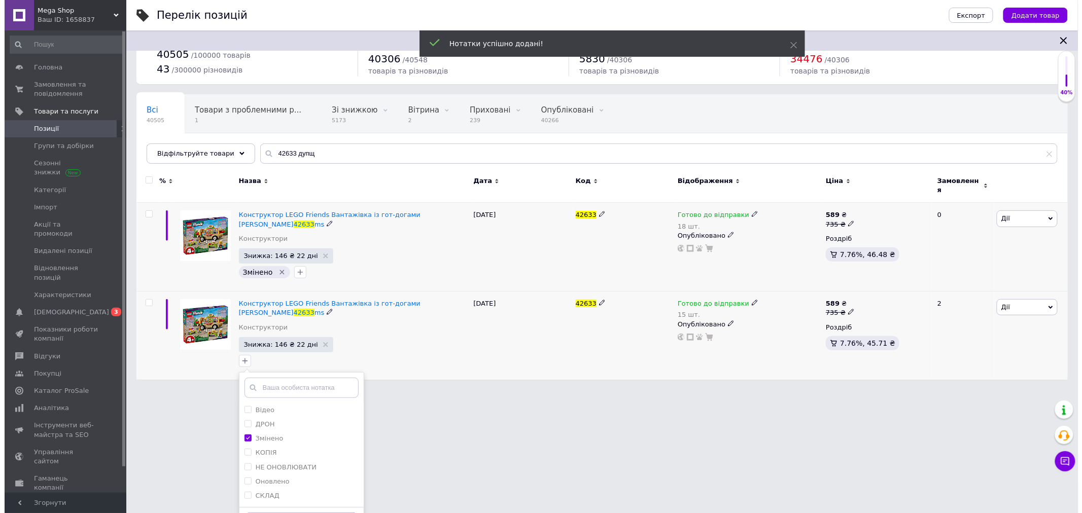
scroll to position [0, 0]
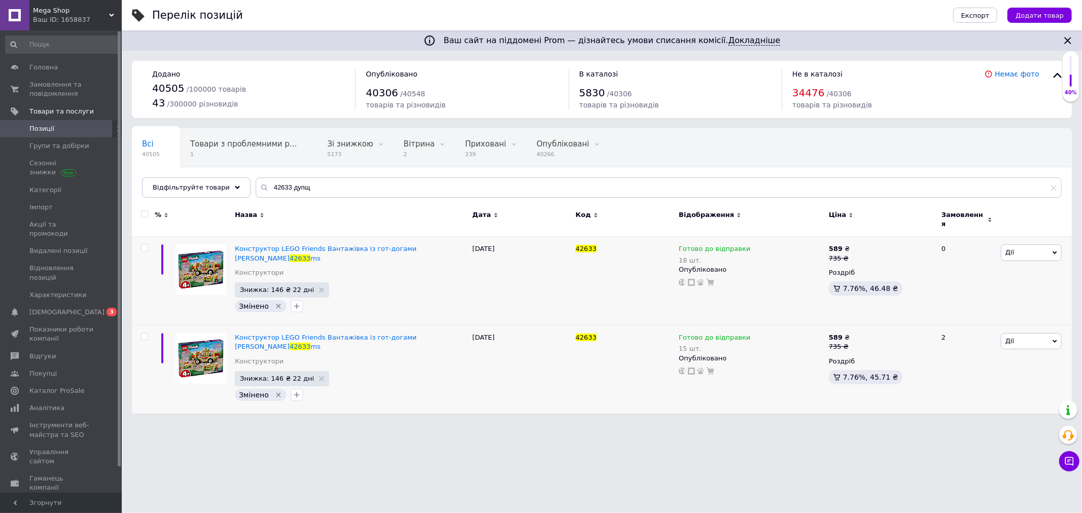
click at [107, 9] on span "Mega Shop" at bounding box center [71, 10] width 76 height 9
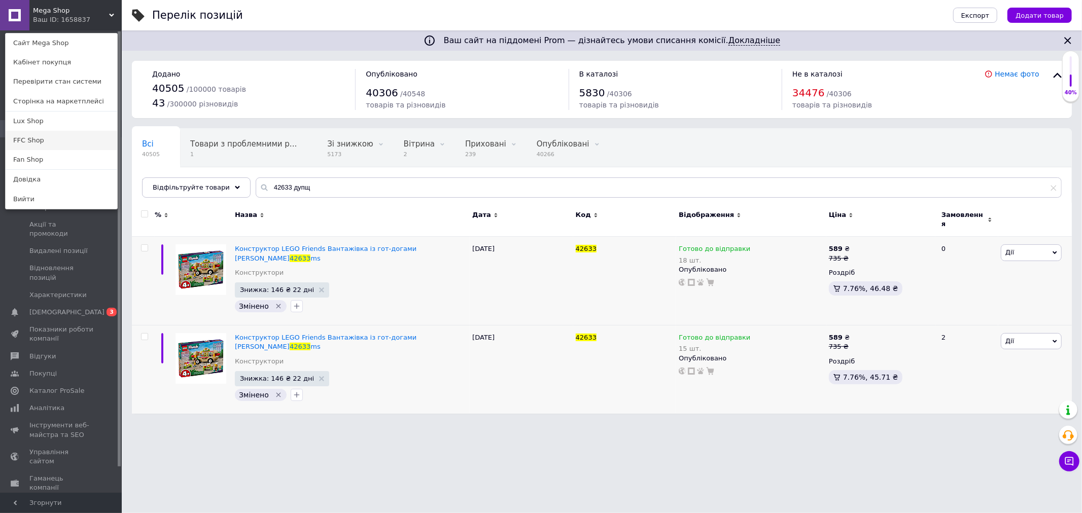
click at [28, 139] on link "FFC Shop" at bounding box center [62, 140] width 112 height 19
